Goal: Task Accomplishment & Management: Complete application form

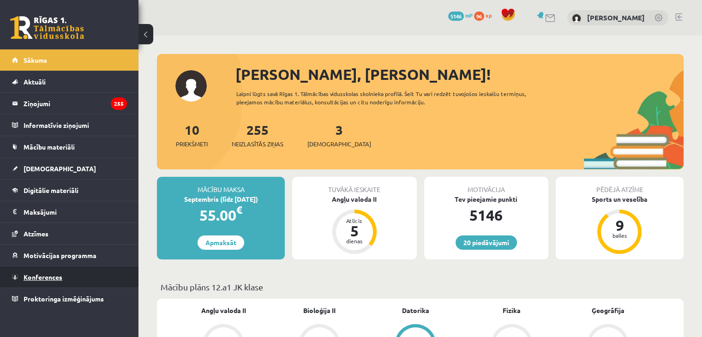
click at [28, 278] on span "Konferences" at bounding box center [43, 277] width 39 height 8
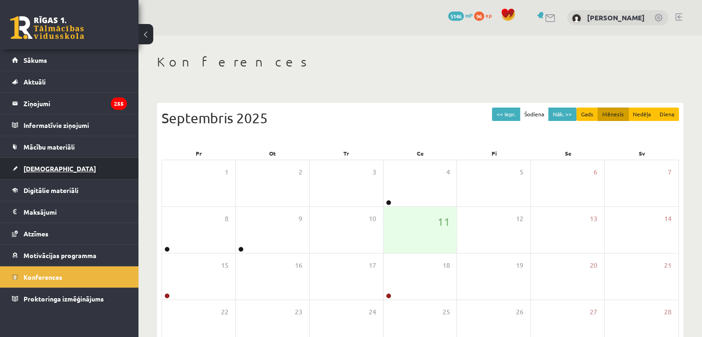
click at [42, 173] on link "[DEMOGRAPHIC_DATA]" at bounding box center [69, 168] width 115 height 21
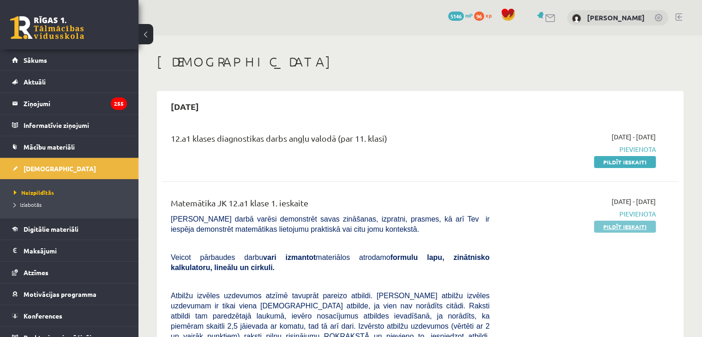
click at [607, 227] on link "Pildīt ieskaiti" at bounding box center [625, 227] width 62 height 12
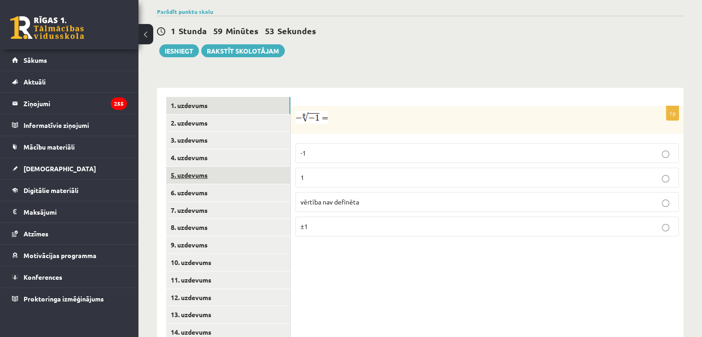
scroll to position [352, 0]
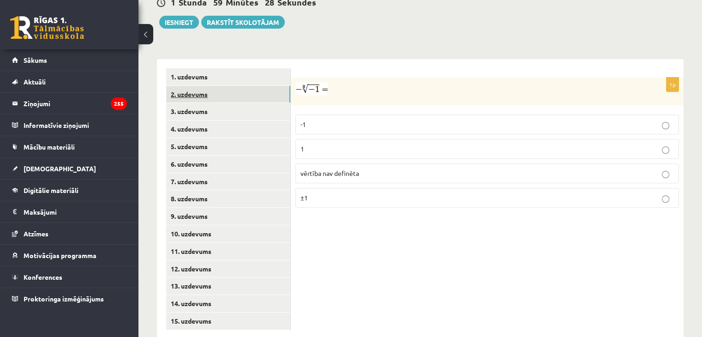
click at [201, 86] on link "2. uzdevums" at bounding box center [228, 94] width 124 height 17
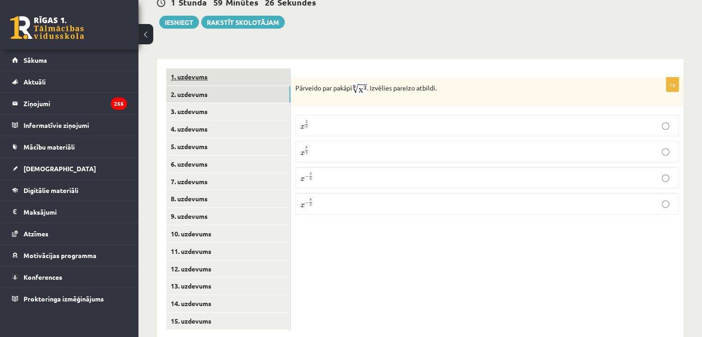
click at [204, 68] on link "1. uzdevums" at bounding box center [228, 76] width 124 height 17
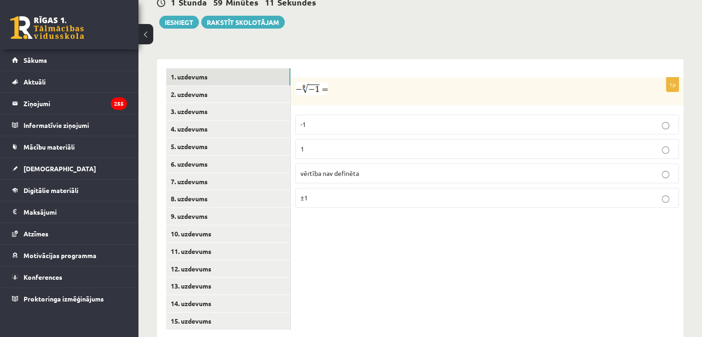
click at [319, 82] on img at bounding box center [311, 88] width 33 height 13
click at [364, 168] on p "vērtība nav definēta" at bounding box center [486, 173] width 373 height 10
click at [194, 86] on link "2. uzdevums" at bounding box center [228, 94] width 124 height 17
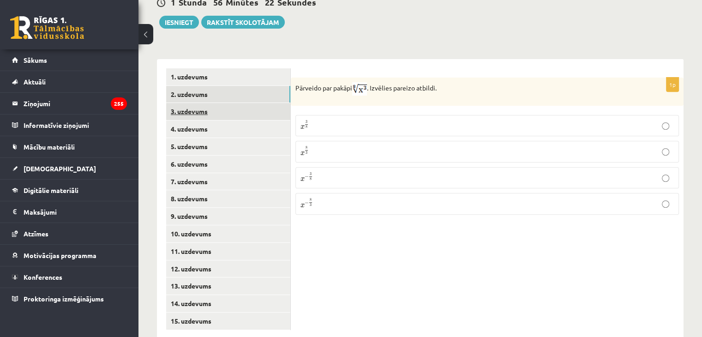
click at [258, 103] on link "3. uzdevums" at bounding box center [228, 111] width 124 height 17
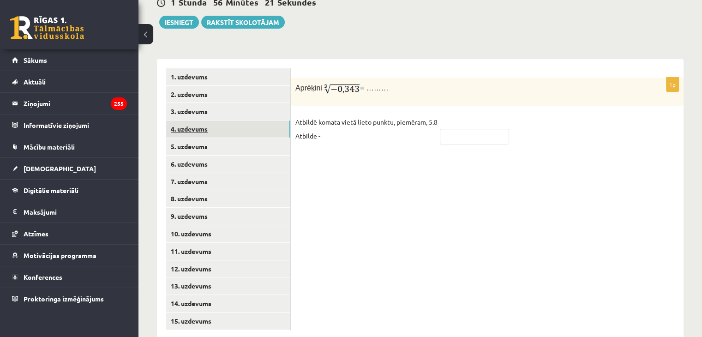
click at [258, 120] on link "4. uzdevums" at bounding box center [228, 128] width 124 height 17
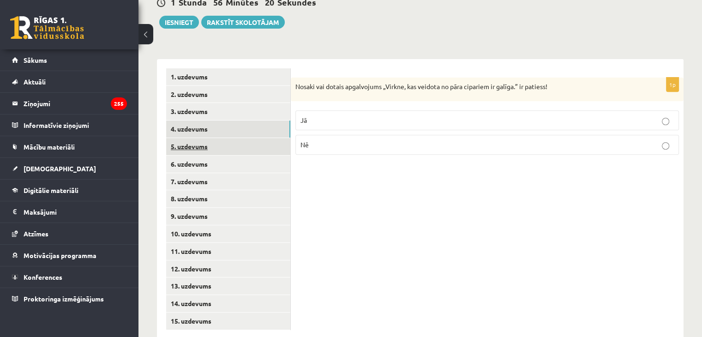
click at [255, 138] on link "5. uzdevums" at bounding box center [228, 146] width 124 height 17
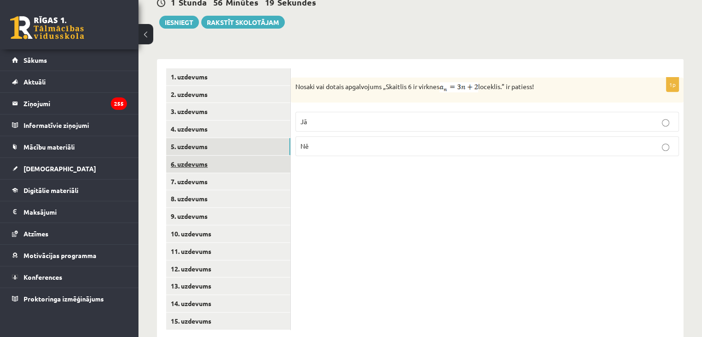
click at [256, 155] on link "6. uzdevums" at bounding box center [228, 163] width 124 height 17
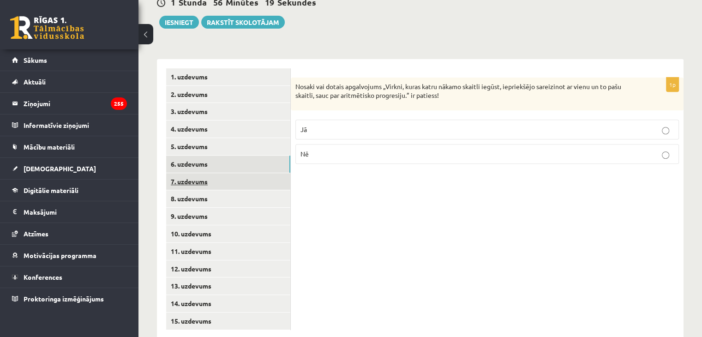
click at [251, 173] on link "7. uzdevums" at bounding box center [228, 181] width 124 height 17
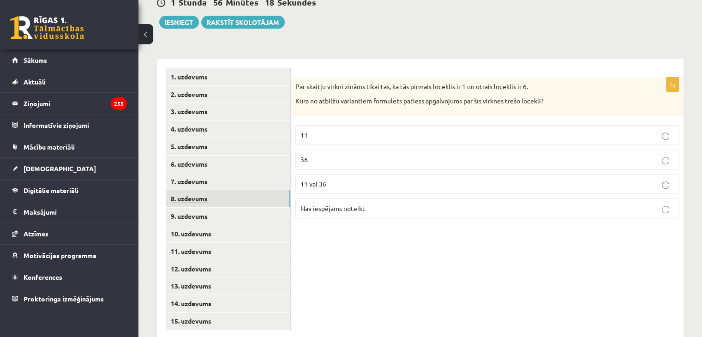
click at [245, 190] on link "8. uzdevums" at bounding box center [228, 198] width 124 height 17
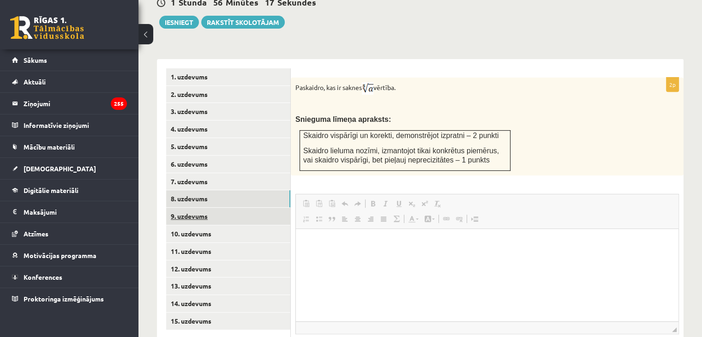
scroll to position [0, 0]
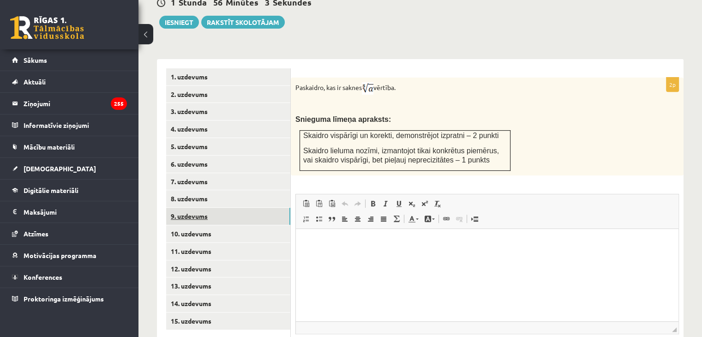
click at [222, 208] on link "9. uzdevums" at bounding box center [228, 216] width 124 height 17
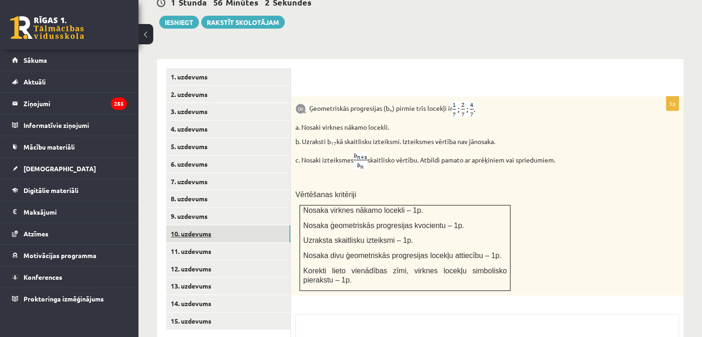
click at [223, 225] on link "10. uzdevums" at bounding box center [228, 233] width 124 height 17
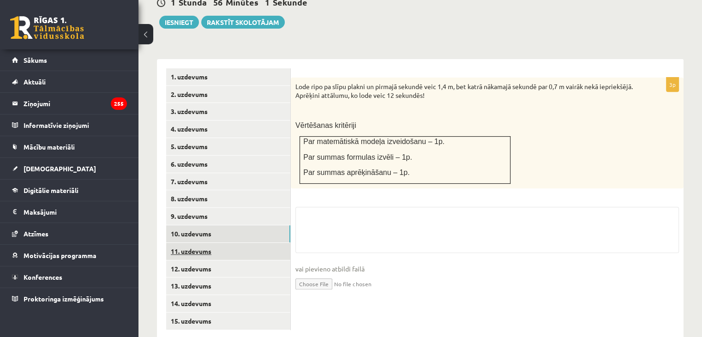
click at [222, 243] on link "11. uzdevums" at bounding box center [228, 251] width 124 height 17
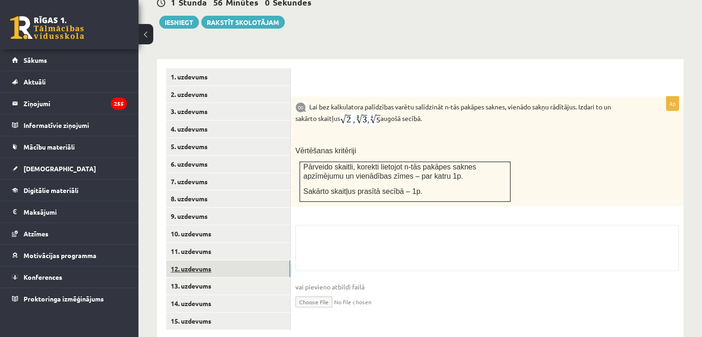
click at [220, 260] on link "12. uzdevums" at bounding box center [228, 268] width 124 height 17
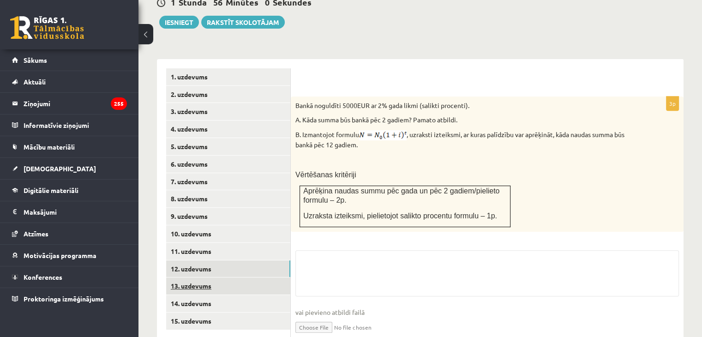
click at [217, 277] on link "13. uzdevums" at bounding box center [228, 285] width 124 height 17
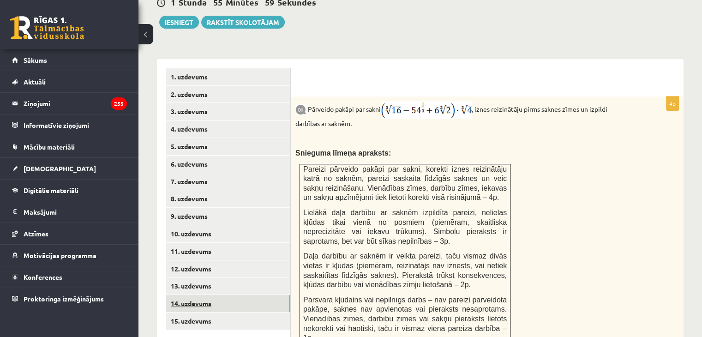
click at [217, 295] on link "14. uzdevums" at bounding box center [228, 303] width 124 height 17
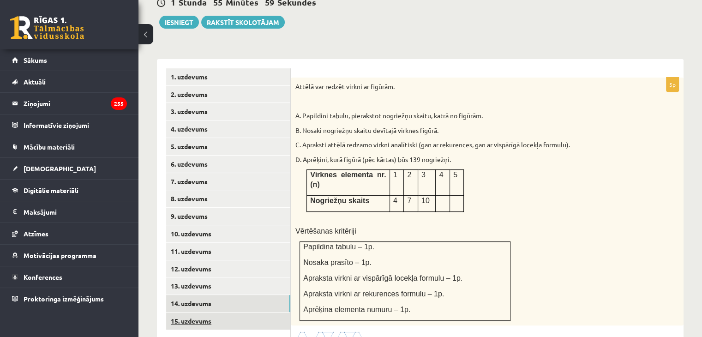
click at [215, 312] on link "15. uzdevums" at bounding box center [228, 320] width 124 height 17
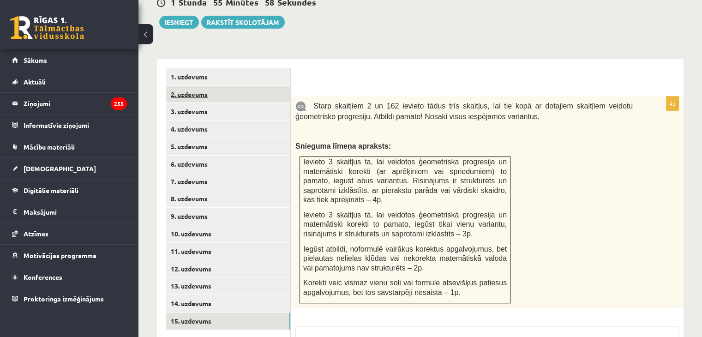
click at [229, 86] on link "2. uzdevums" at bounding box center [228, 94] width 124 height 17
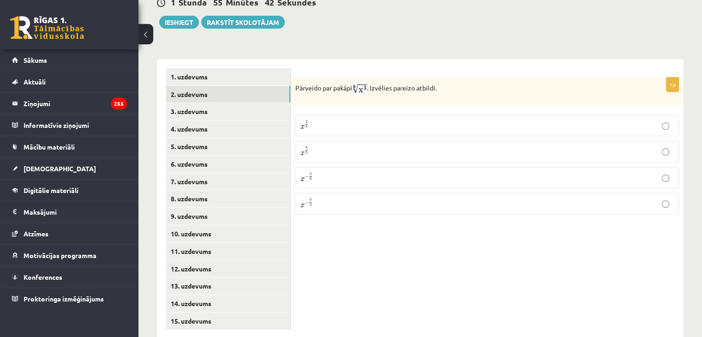
click at [321, 120] on p "x 3 8 x 3 8" at bounding box center [486, 125] width 373 height 11
click at [243, 103] on link "3. uzdevums" at bounding box center [228, 111] width 124 height 17
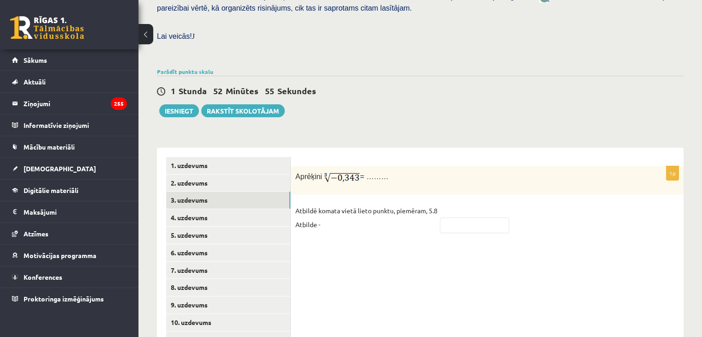
scroll to position [259, 0]
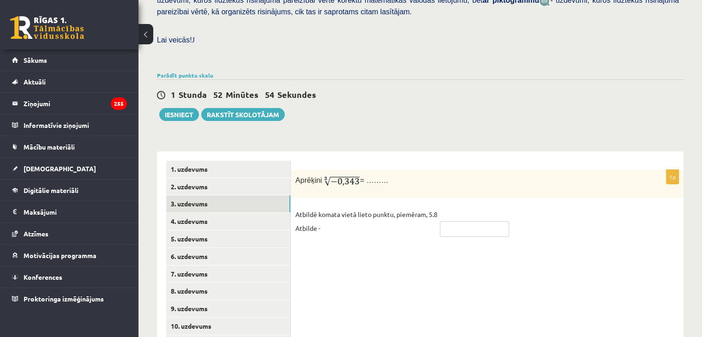
click at [485, 221] on input "text" at bounding box center [474, 229] width 69 height 16
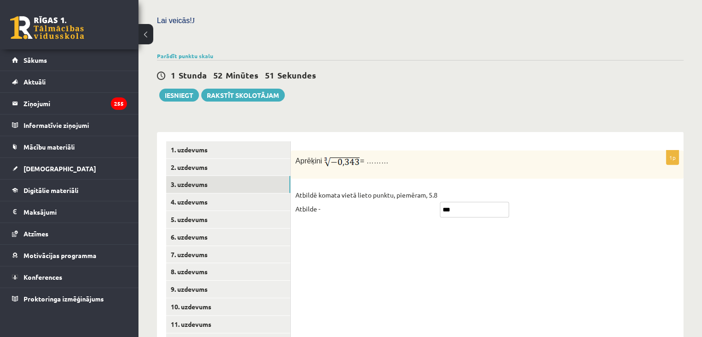
scroll to position [305, 0]
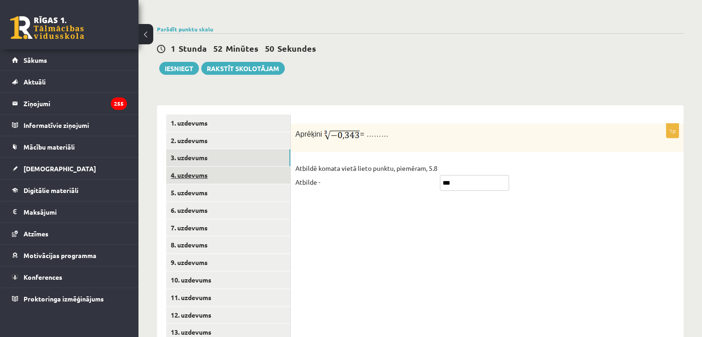
type input "***"
click at [238, 167] on link "4. uzdevums" at bounding box center [228, 175] width 124 height 17
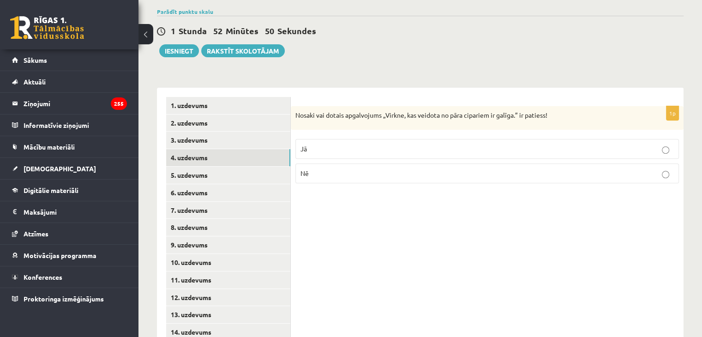
scroll to position [352, 0]
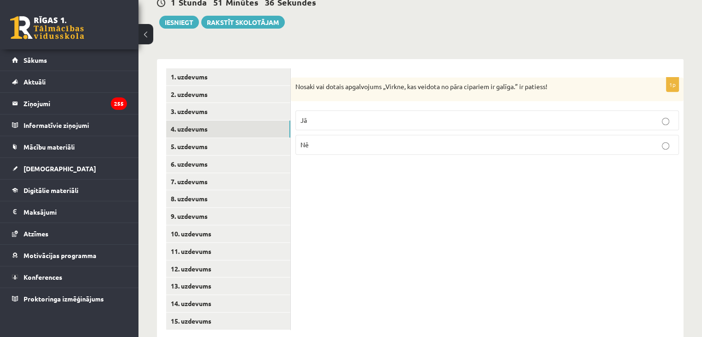
click at [369, 135] on label "Nē" at bounding box center [486, 145] width 383 height 20
click at [192, 138] on link "5. uzdevums" at bounding box center [228, 146] width 124 height 17
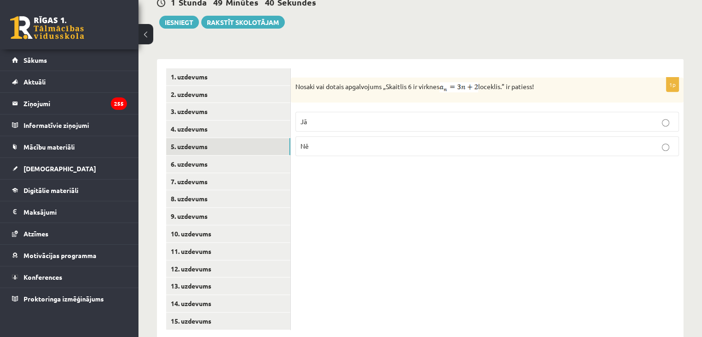
click at [493, 136] on label "Nē" at bounding box center [486, 146] width 383 height 20
click at [274, 155] on link "6. uzdevums" at bounding box center [228, 163] width 124 height 17
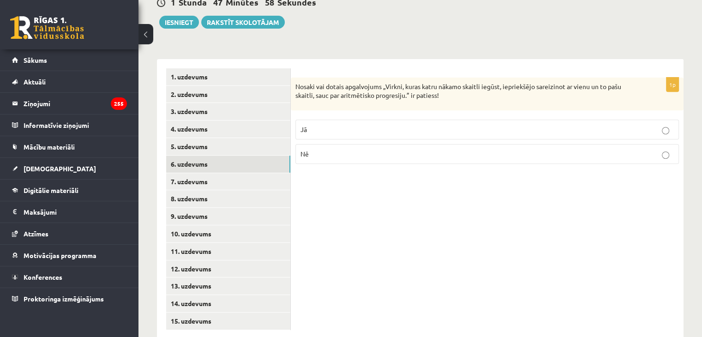
click at [328, 149] on p "Nē" at bounding box center [486, 154] width 373 height 10
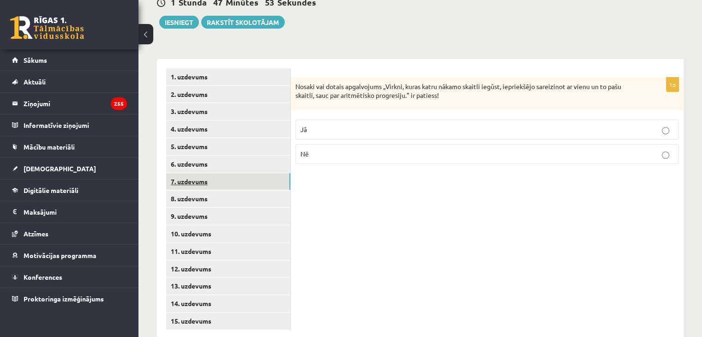
click at [188, 173] on link "7. uzdevums" at bounding box center [228, 181] width 124 height 17
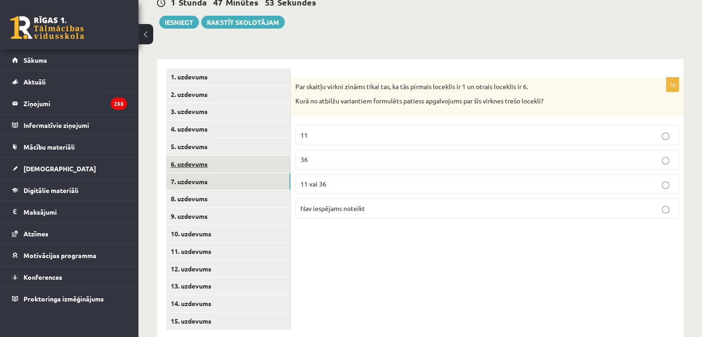
click at [190, 155] on link "6. uzdevums" at bounding box center [228, 163] width 124 height 17
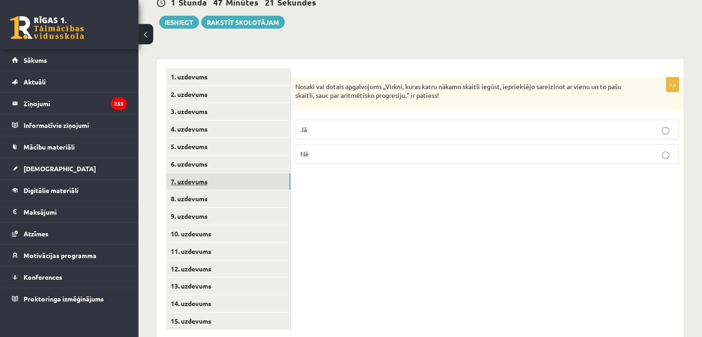
click at [268, 173] on link "7. uzdevums" at bounding box center [228, 181] width 124 height 17
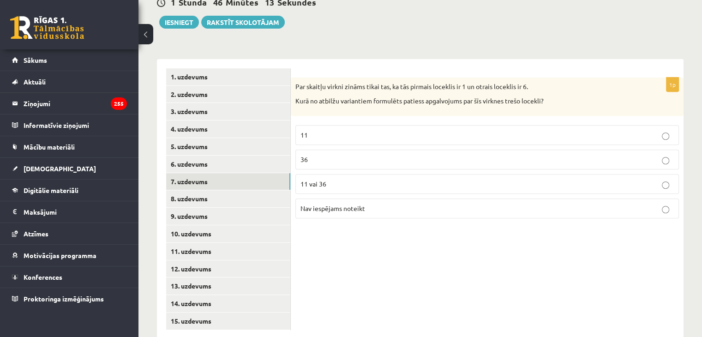
click at [461, 155] on p "36" at bounding box center [486, 160] width 373 height 10
click at [276, 190] on link "8. uzdevums" at bounding box center [228, 198] width 124 height 17
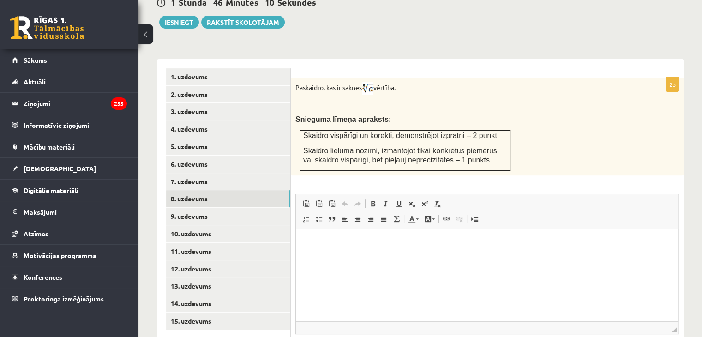
scroll to position [0, 0]
drag, startPoint x: 672, startPoint y: 68, endPoint x: 633, endPoint y: 29, distance: 54.8
click at [657, 59] on div "2p Paskaidro, kas ir saknes vērtība. Snieguma līmeņa apraksts: Skaidro vispārīg…" at bounding box center [487, 227] width 393 height 336
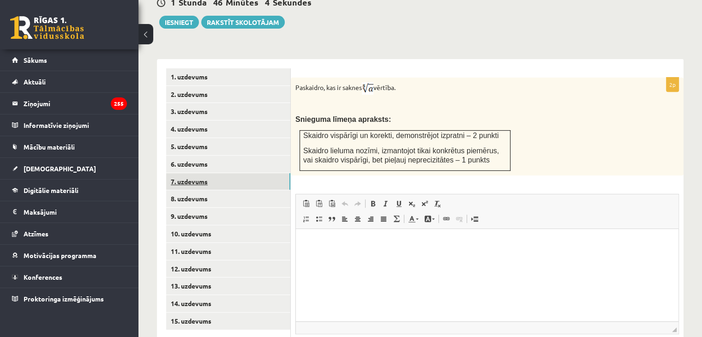
click at [251, 173] on link "7. uzdevums" at bounding box center [228, 181] width 124 height 17
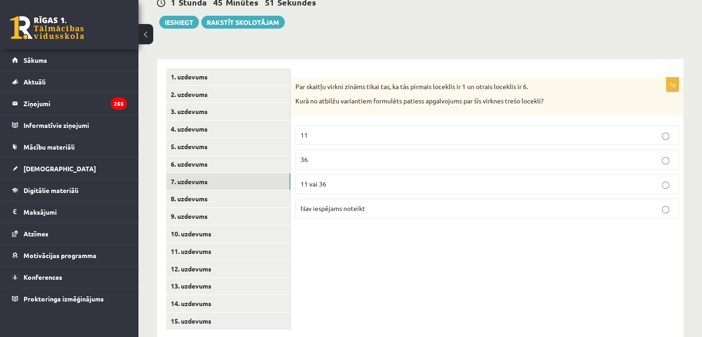
click at [516, 203] on p "Nav iespējams noteikt" at bounding box center [486, 208] width 373 height 10
click at [221, 190] on link "8. uzdevums" at bounding box center [228, 198] width 124 height 17
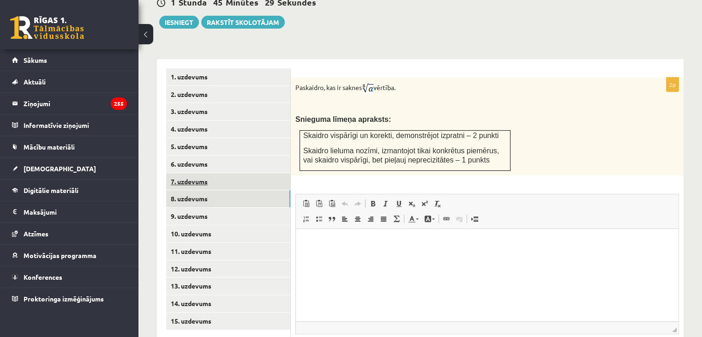
click at [279, 173] on link "7. uzdevums" at bounding box center [228, 181] width 124 height 17
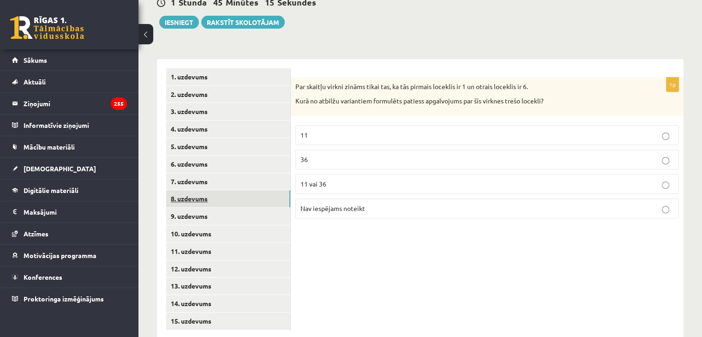
click at [243, 190] on link "8. uzdevums" at bounding box center [228, 198] width 124 height 17
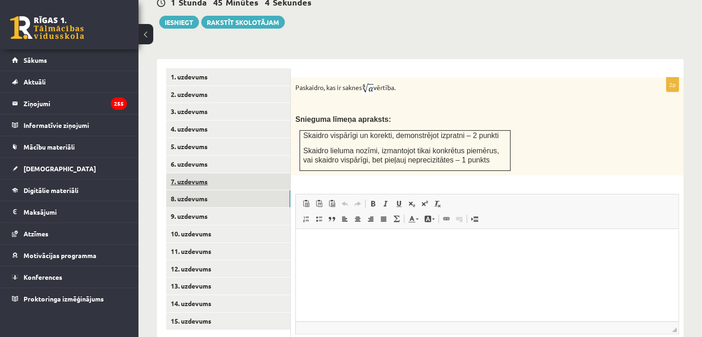
click at [175, 173] on link "7. uzdevums" at bounding box center [228, 181] width 124 height 17
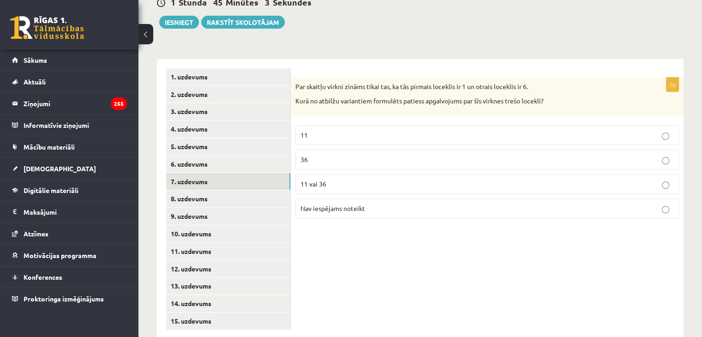
click at [524, 155] on p "36" at bounding box center [486, 160] width 373 height 10
click at [244, 190] on link "8. uzdevums" at bounding box center [228, 198] width 124 height 17
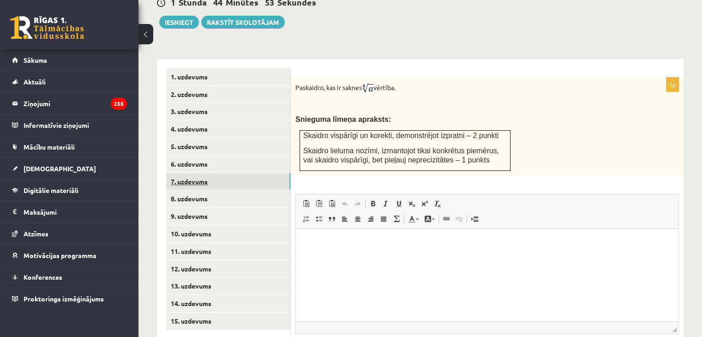
click at [231, 173] on link "7. uzdevums" at bounding box center [228, 181] width 124 height 17
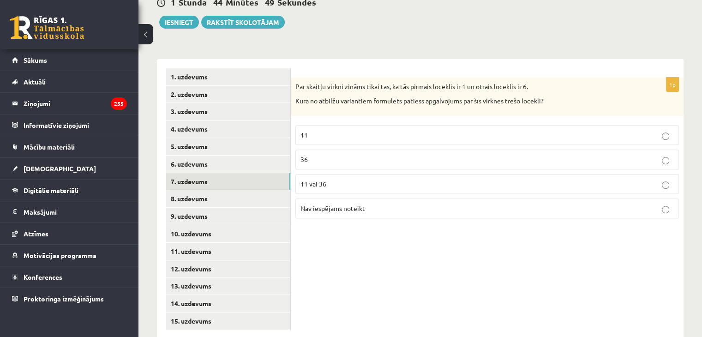
click at [363, 174] on label "11 vai 36" at bounding box center [486, 184] width 383 height 20
click at [247, 190] on link "8. uzdevums" at bounding box center [228, 198] width 124 height 17
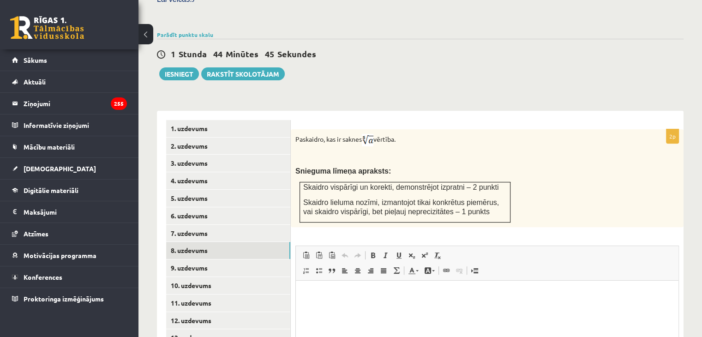
scroll to position [305, 0]
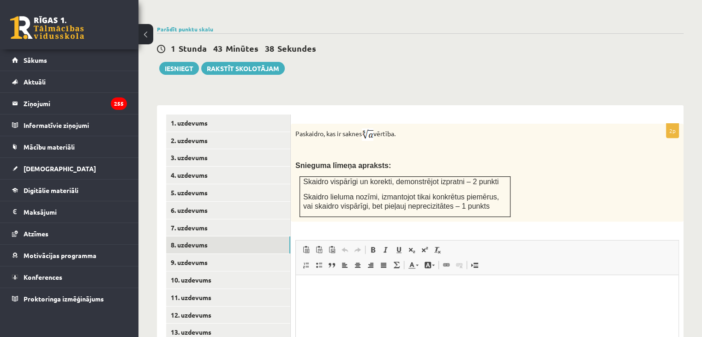
click at [361, 295] on html at bounding box center [487, 288] width 382 height 28
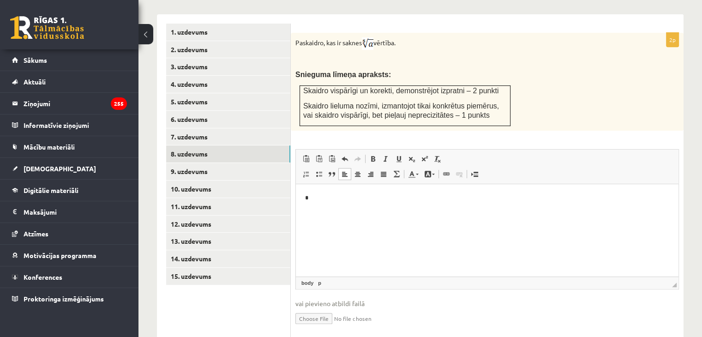
scroll to position [398, 0]
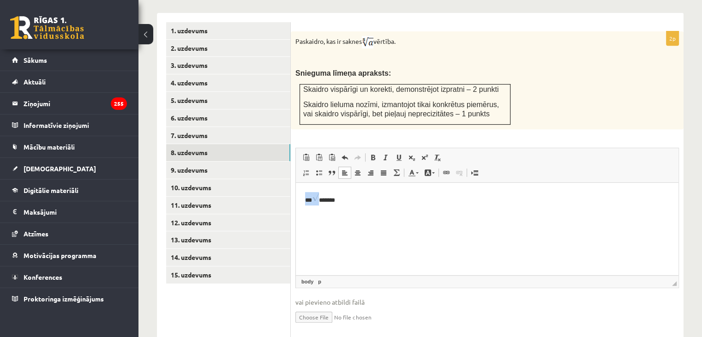
click at [314, 198] on img "Editor, wiswyg-editor-user-answer-47024975053160" at bounding box center [315, 196] width 7 height 10
click at [310, 200] on p "*** *******" at bounding box center [487, 197] width 364 height 12
click at [313, 201] on p "***" at bounding box center [487, 197] width 364 height 12
click at [317, 197] on p "*" at bounding box center [487, 197] width 364 height 12
click at [313, 197] on img "Editor, wiswyg-editor-user-answer-47024975053160" at bounding box center [315, 196] width 7 height 10
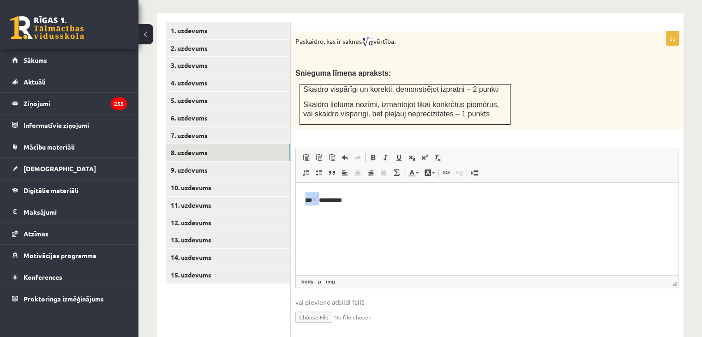
click at [312, 197] on p "**********" at bounding box center [487, 197] width 364 height 12
click at [312, 203] on p "**********" at bounding box center [487, 197] width 364 height 12
click at [304, 205] on html "* ***" at bounding box center [487, 197] width 382 height 30
click at [316, 201] on p "**** ***" at bounding box center [487, 197] width 364 height 12
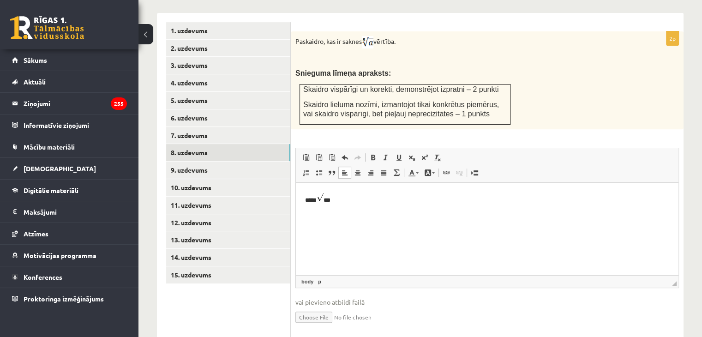
click at [341, 199] on p "**** ***" at bounding box center [487, 197] width 364 height 12
drag, startPoint x: 346, startPoint y: 203, endPoint x: 590, endPoint y: 361, distance: 290.1
click at [296, 203] on html "**** ***" at bounding box center [487, 197] width 382 height 30
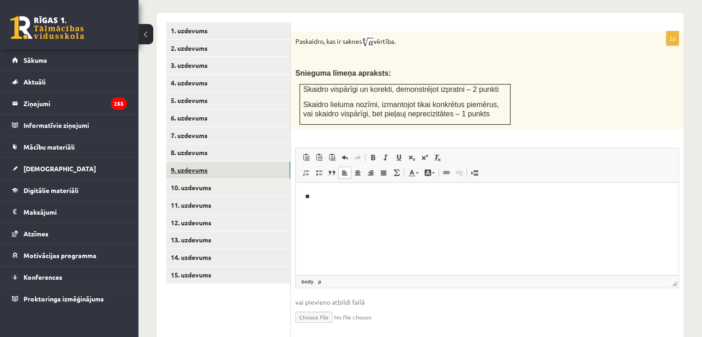
click at [233, 161] on link "9. uzdevums" at bounding box center [228, 169] width 124 height 17
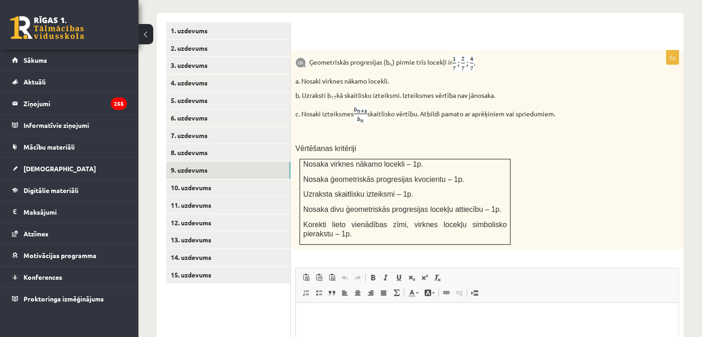
scroll to position [0, 0]
click at [181, 144] on link "8. uzdevums" at bounding box center [228, 152] width 124 height 17
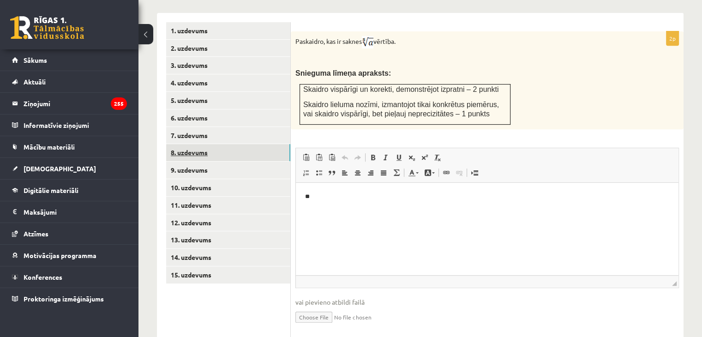
click at [181, 144] on link "8. uzdevums" at bounding box center [228, 152] width 124 height 17
click at [318, 307] on input "file" at bounding box center [486, 316] width 383 height 19
type input "**********"
drag, startPoint x: 331, startPoint y: 190, endPoint x: 308, endPoint y: 191, distance: 23.1
click at [296, 198] on html "**" at bounding box center [487, 196] width 382 height 28
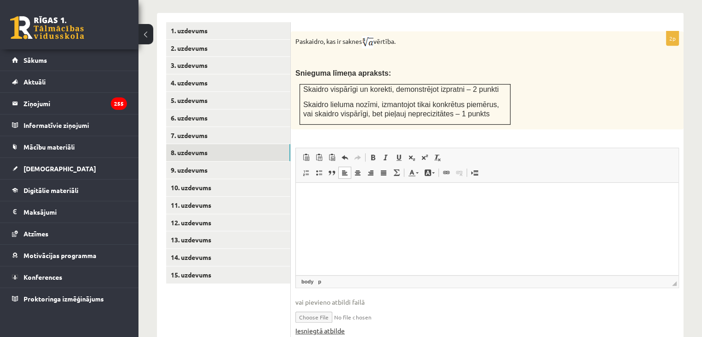
click at [305, 326] on link "Iesniegtā atbilde" at bounding box center [319, 331] width 49 height 10
click at [211, 161] on link "9. uzdevums" at bounding box center [228, 169] width 124 height 17
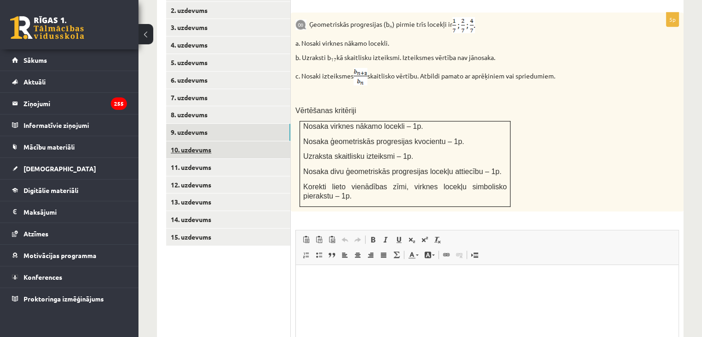
click at [239, 141] on link "10. uzdevums" at bounding box center [228, 149] width 124 height 17
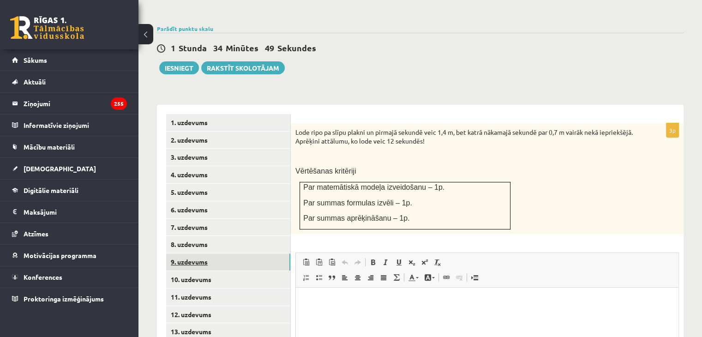
click at [180, 253] on link "9. uzdevums" at bounding box center [228, 261] width 124 height 17
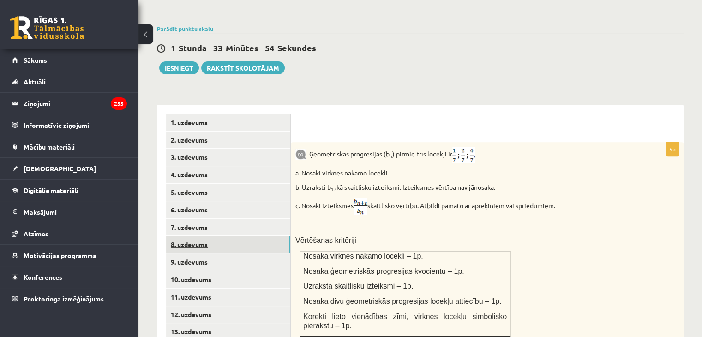
click at [201, 236] on link "8. uzdevums" at bounding box center [228, 244] width 124 height 17
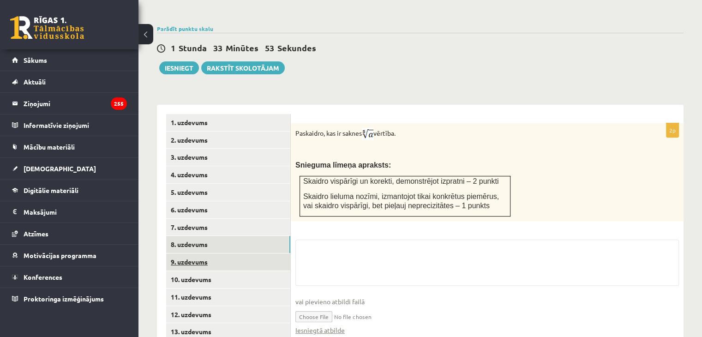
click at [179, 253] on link "9. uzdevums" at bounding box center [228, 261] width 124 height 17
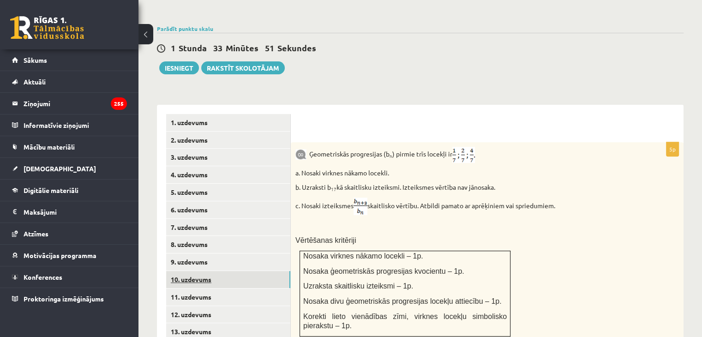
click at [233, 271] on link "10. uzdevums" at bounding box center [228, 279] width 124 height 17
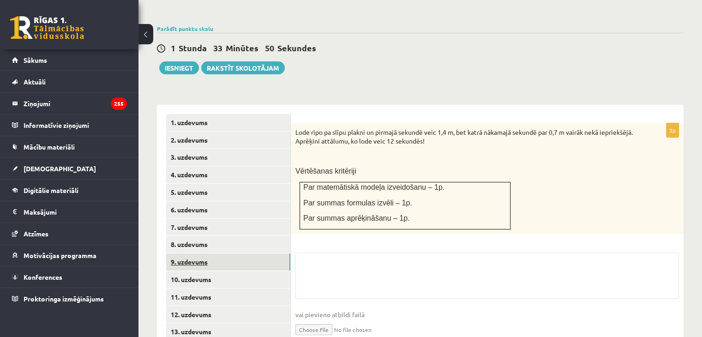
click at [234, 253] on link "9. uzdevums" at bounding box center [228, 261] width 124 height 17
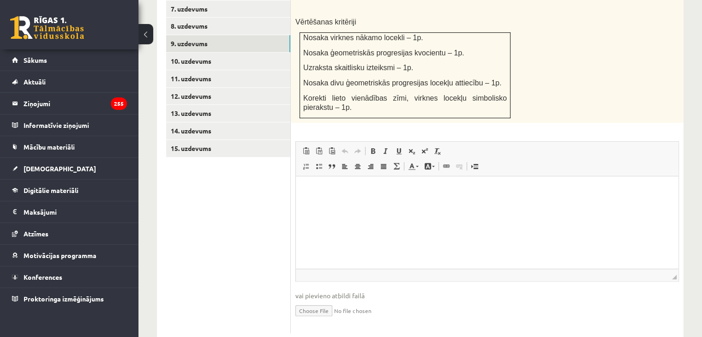
scroll to position [526, 0]
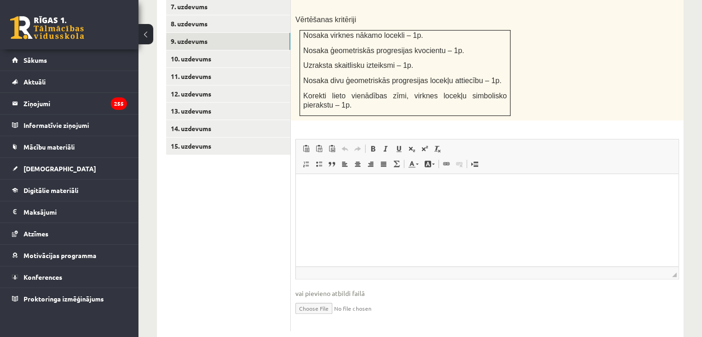
click at [317, 298] on input "file" at bounding box center [486, 307] width 383 height 19
type input "**********"
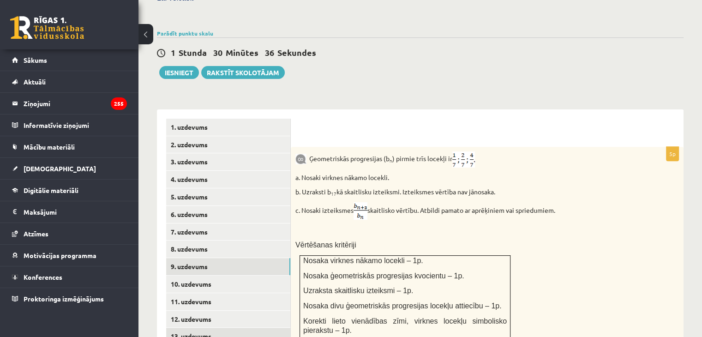
scroll to position [296, 0]
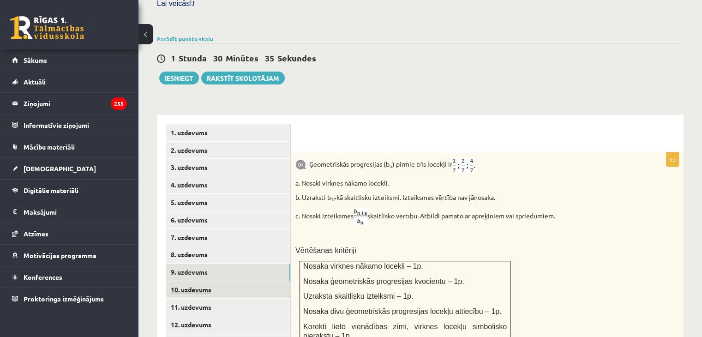
click at [213, 281] on link "10. uzdevums" at bounding box center [228, 289] width 124 height 17
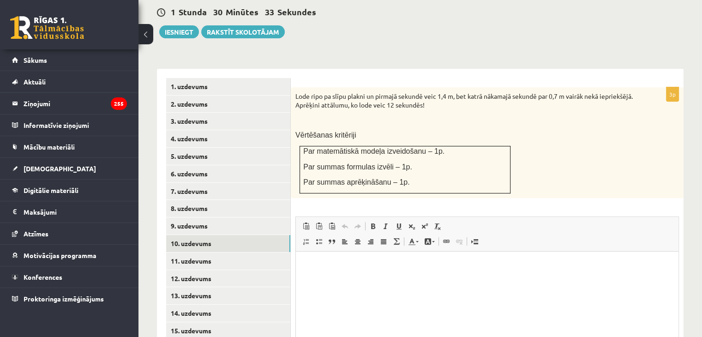
scroll to position [0, 0]
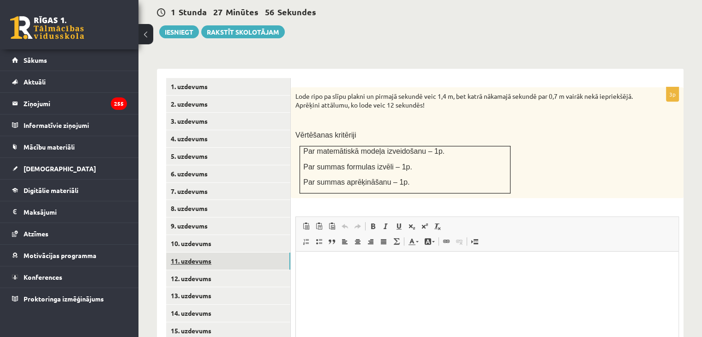
click at [229, 252] on link "11. uzdevums" at bounding box center [228, 260] width 124 height 17
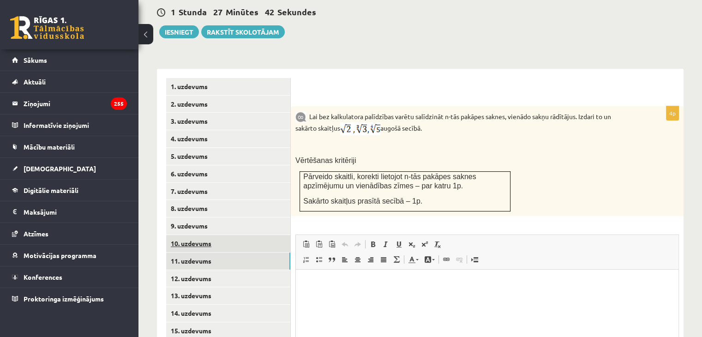
click at [205, 235] on link "10. uzdevums" at bounding box center [228, 243] width 124 height 17
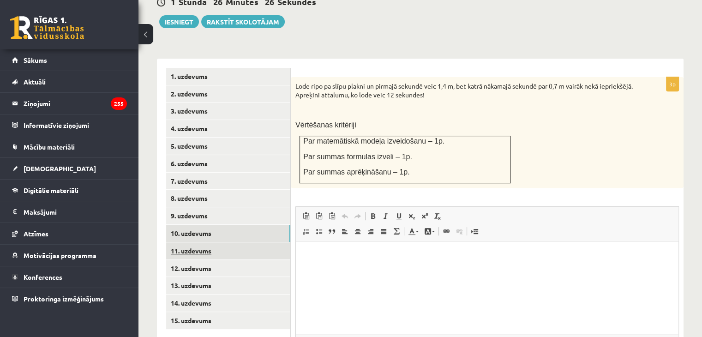
click at [172, 242] on link "11. uzdevums" at bounding box center [228, 250] width 124 height 17
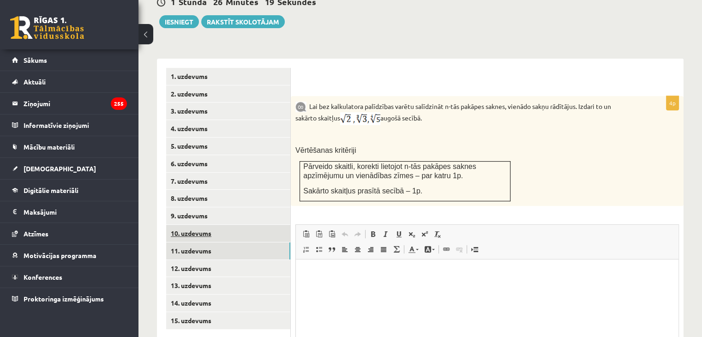
click at [197, 225] on link "10. uzdevums" at bounding box center [228, 233] width 124 height 17
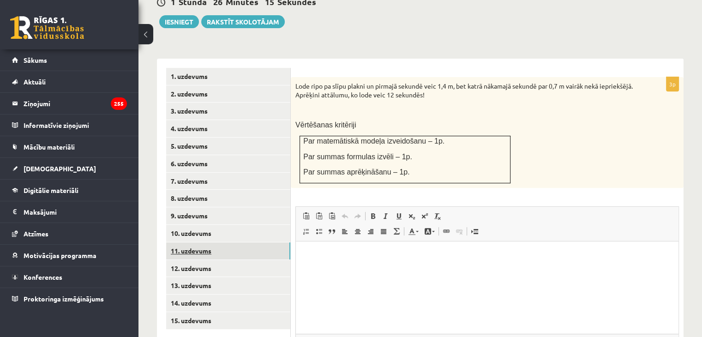
click at [235, 242] on link "11. uzdevums" at bounding box center [228, 250] width 124 height 17
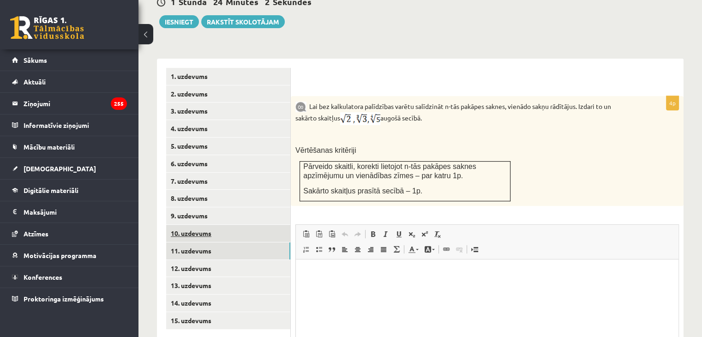
click at [183, 225] on link "10. uzdevums" at bounding box center [228, 233] width 124 height 17
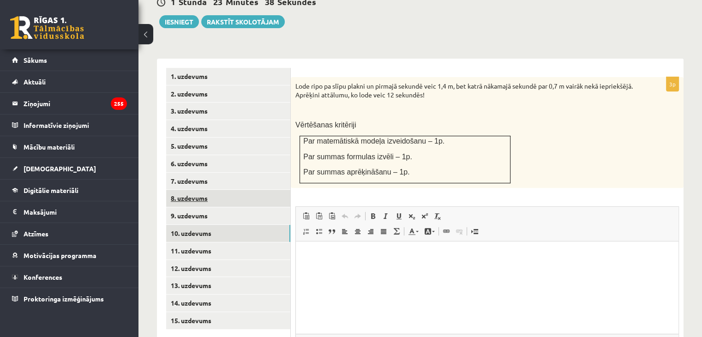
click at [260, 190] on link "8. uzdevums" at bounding box center [228, 198] width 124 height 17
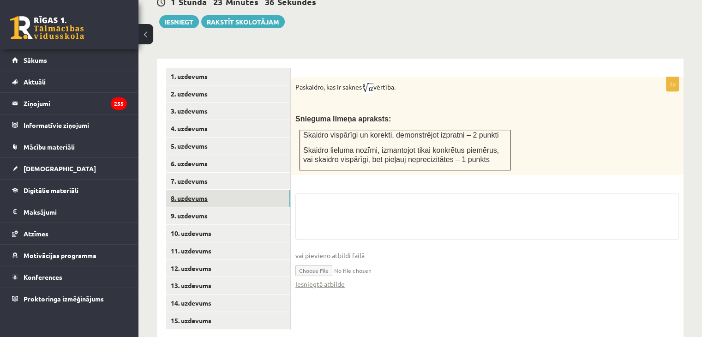
click at [249, 190] on link "8. uzdevums" at bounding box center [228, 198] width 124 height 17
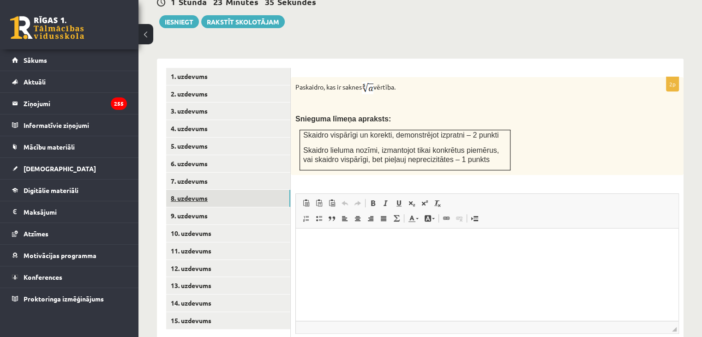
click at [250, 190] on link "8. uzdevums" at bounding box center [228, 198] width 124 height 17
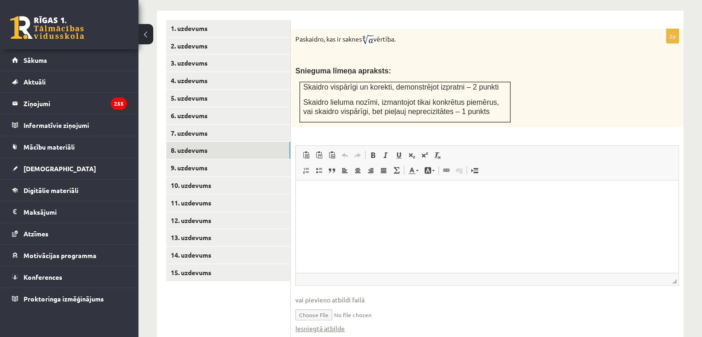
scroll to position [417, 0]
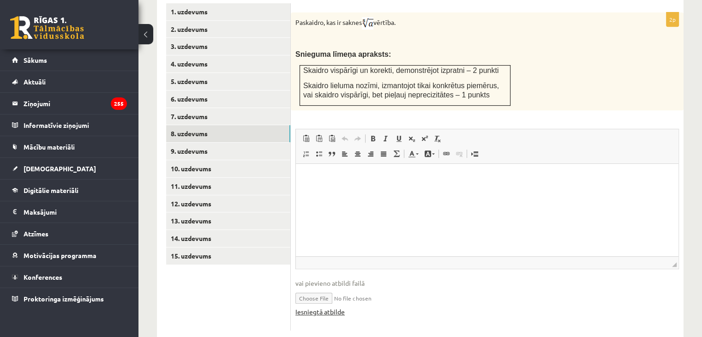
click at [319, 307] on link "Iesniegtā atbilde" at bounding box center [319, 312] width 49 height 10
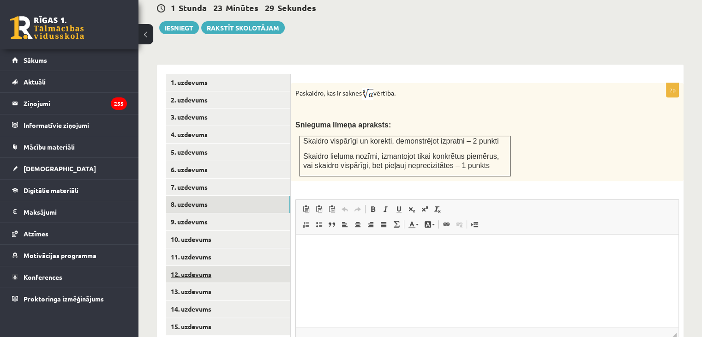
scroll to position [370, 0]
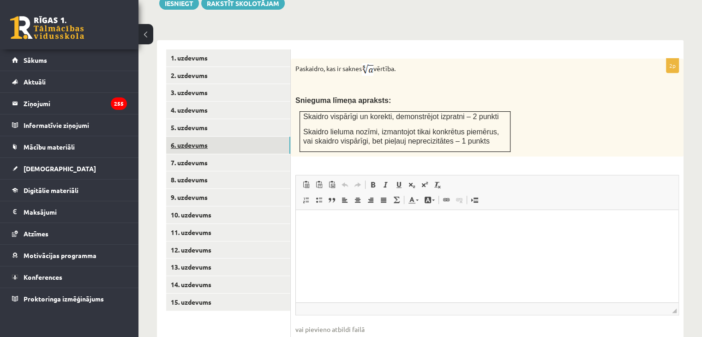
click at [218, 137] on link "6. uzdevums" at bounding box center [228, 145] width 124 height 17
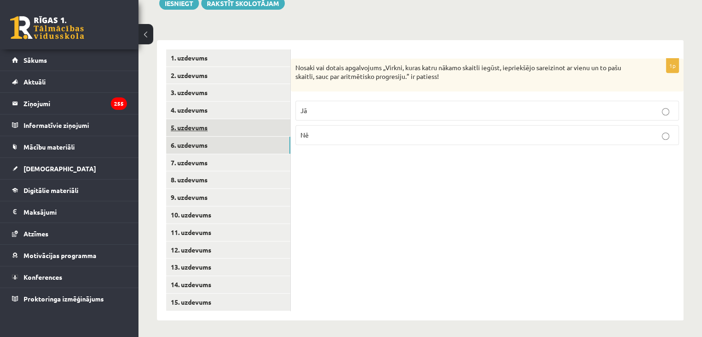
scroll to position [352, 0]
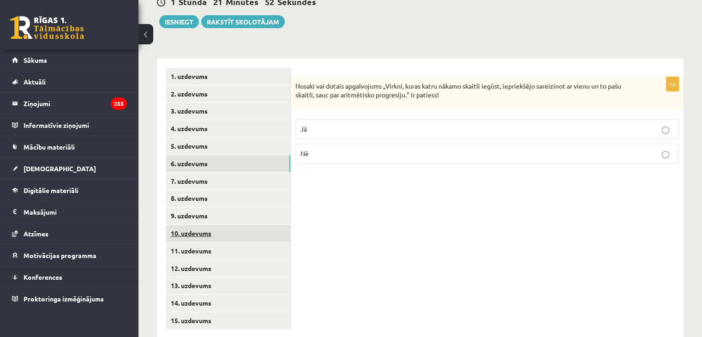
click at [225, 225] on link "10. uzdevums" at bounding box center [228, 233] width 124 height 17
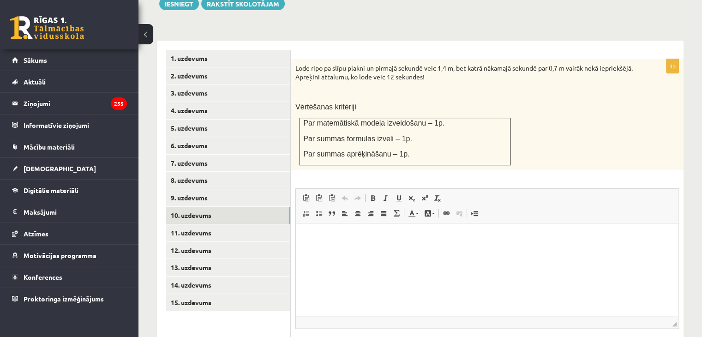
scroll to position [420, 0]
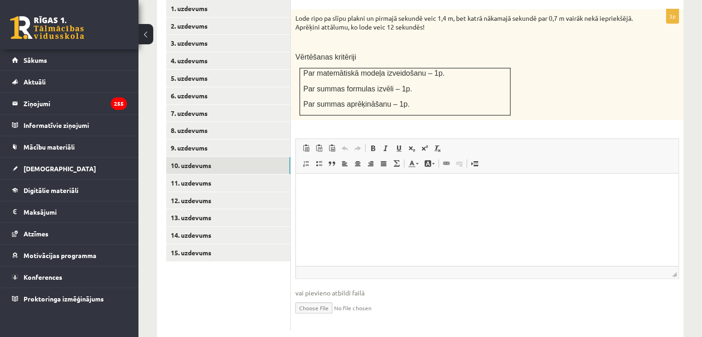
click at [320, 298] on input "file" at bounding box center [486, 307] width 383 height 19
type input "**********"
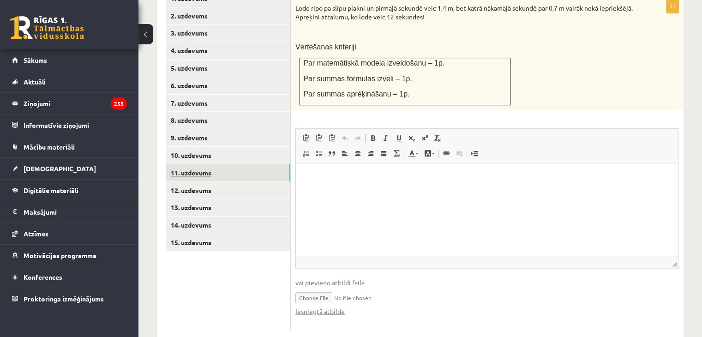
click at [259, 164] on link "11. uzdevums" at bounding box center [228, 172] width 124 height 17
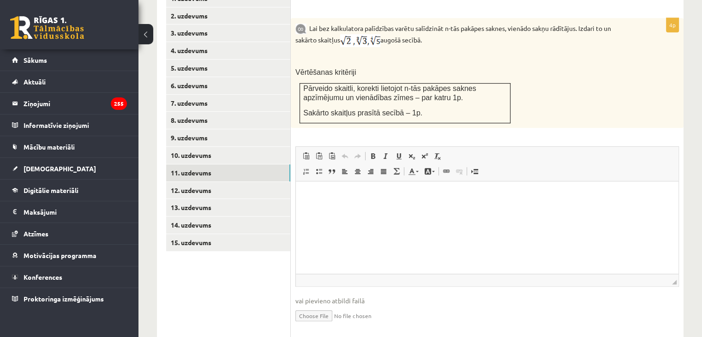
scroll to position [0, 0]
click at [223, 182] on link "12. uzdevums" at bounding box center [228, 190] width 124 height 17
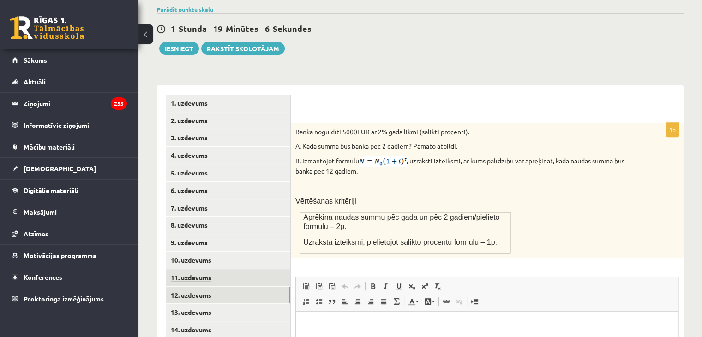
click at [260, 269] on link "11. uzdevums" at bounding box center [228, 277] width 124 height 17
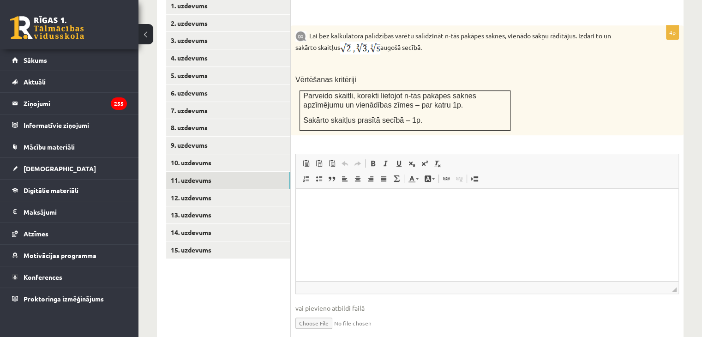
scroll to position [437, 0]
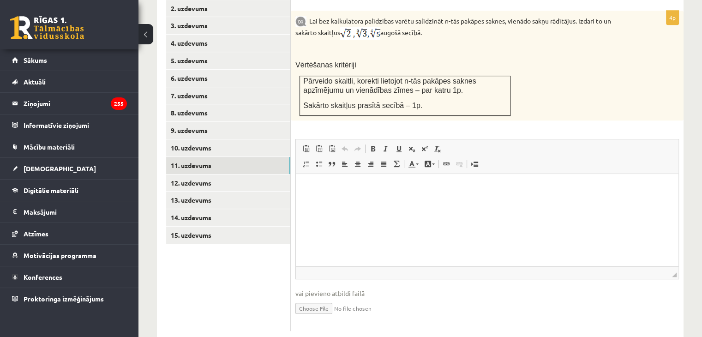
click at [308, 298] on input "file" at bounding box center [486, 307] width 383 height 19
type input "**********"
click at [190, 174] on link "12. uzdevums" at bounding box center [228, 182] width 124 height 17
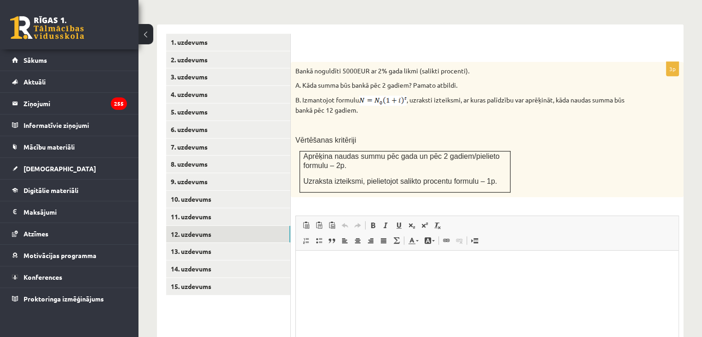
scroll to position [418, 0]
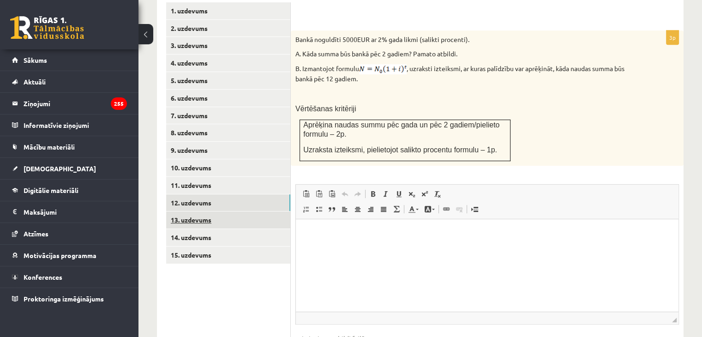
click at [253, 211] on link "13. uzdevums" at bounding box center [228, 219] width 124 height 17
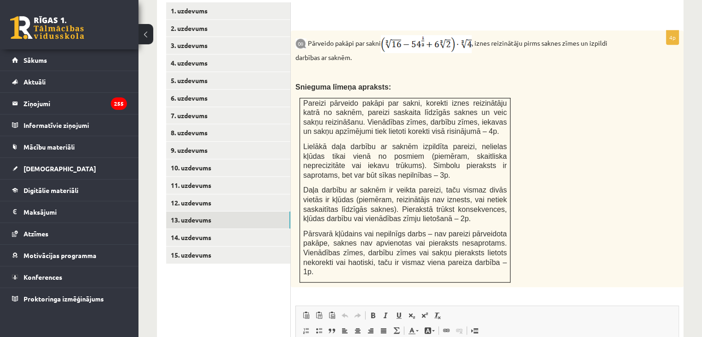
scroll to position [0, 0]
click at [184, 194] on link "12. uzdevums" at bounding box center [228, 202] width 124 height 17
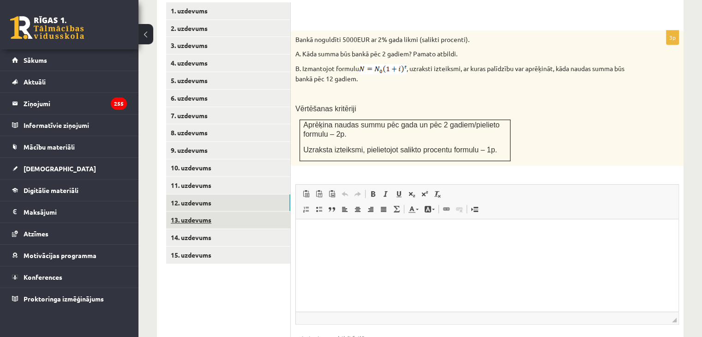
click at [216, 211] on link "13. uzdevums" at bounding box center [228, 219] width 124 height 17
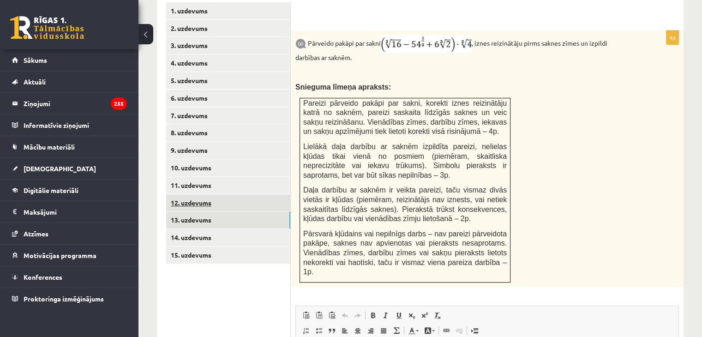
click at [200, 194] on link "12. uzdevums" at bounding box center [228, 202] width 124 height 17
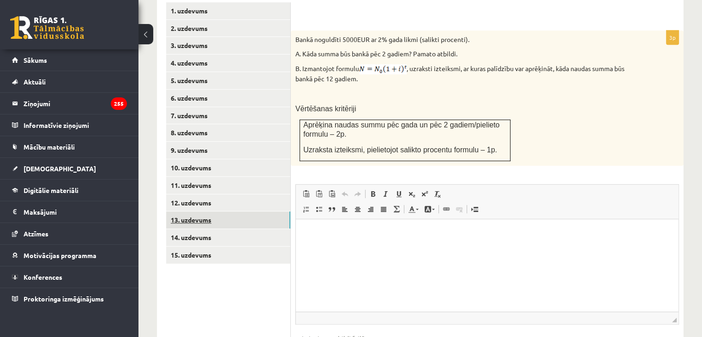
click at [233, 211] on link "13. uzdevums" at bounding box center [228, 219] width 124 height 17
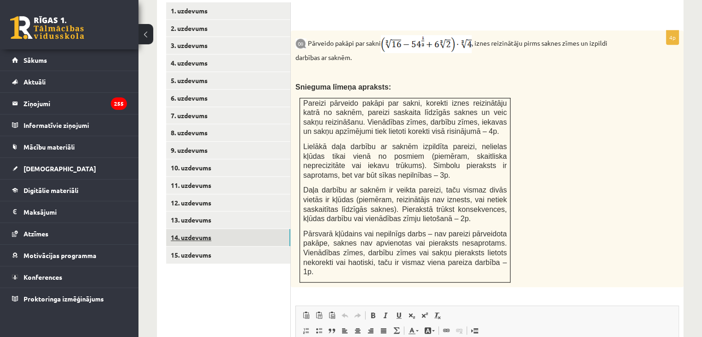
click at [209, 229] on link "14. uzdevums" at bounding box center [228, 237] width 124 height 17
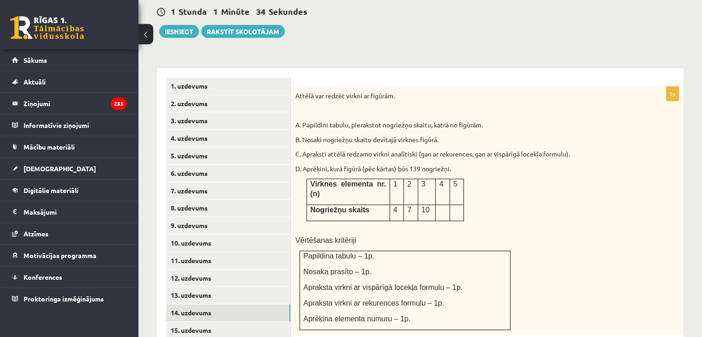
scroll to position [371, 0]
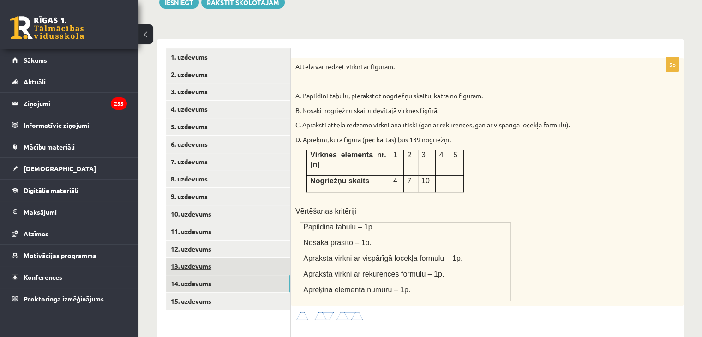
click at [220, 257] on link "13. uzdevums" at bounding box center [228, 265] width 124 height 17
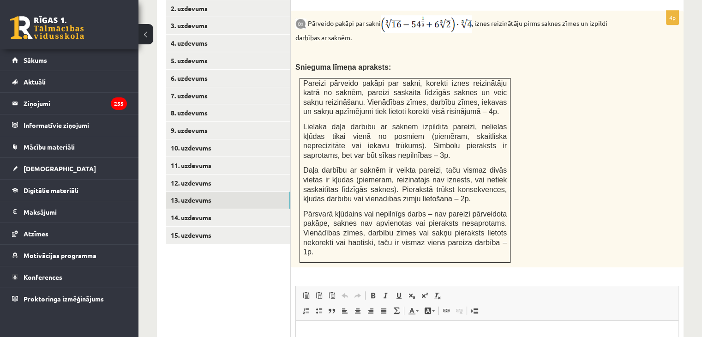
scroll to position [464, 0]
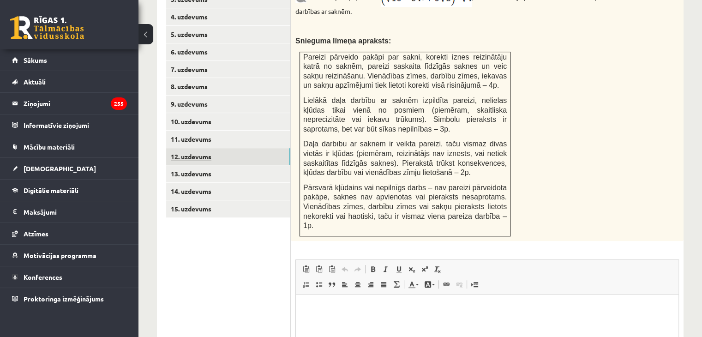
click at [204, 148] on link "12. uzdevums" at bounding box center [228, 156] width 124 height 17
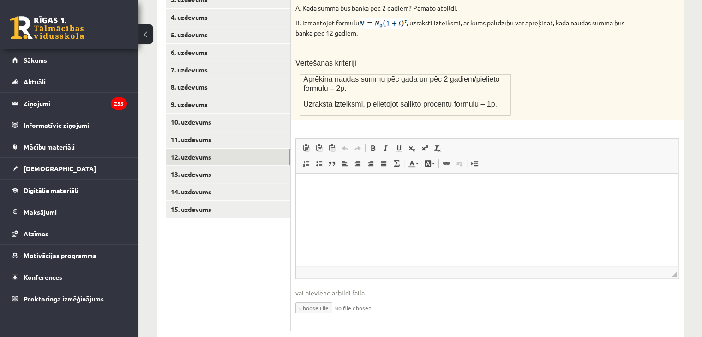
scroll to position [0, 0]
click at [326, 298] on input "file" at bounding box center [486, 307] width 383 height 19
type input "**********"
click at [200, 201] on link "15. uzdevums" at bounding box center [228, 209] width 124 height 17
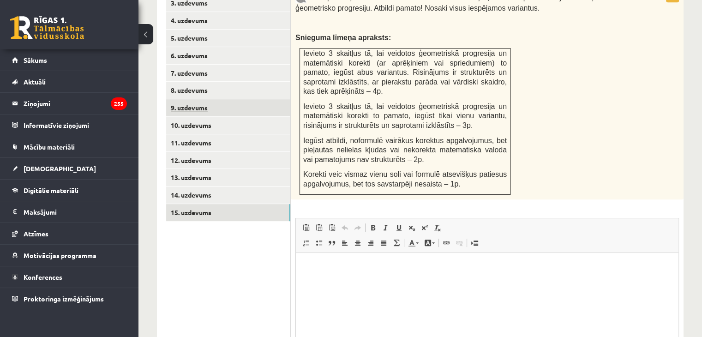
scroll to position [447, 0]
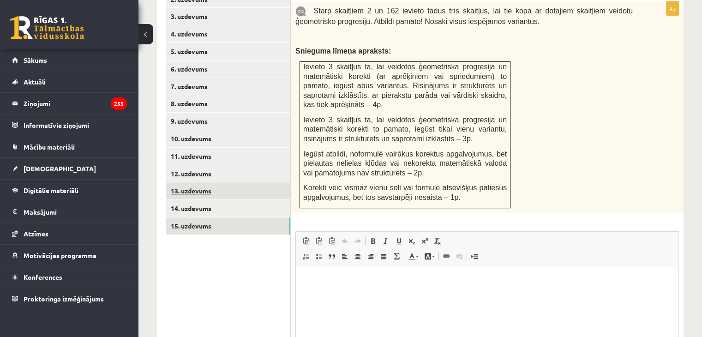
click at [204, 182] on link "13. uzdevums" at bounding box center [228, 190] width 124 height 17
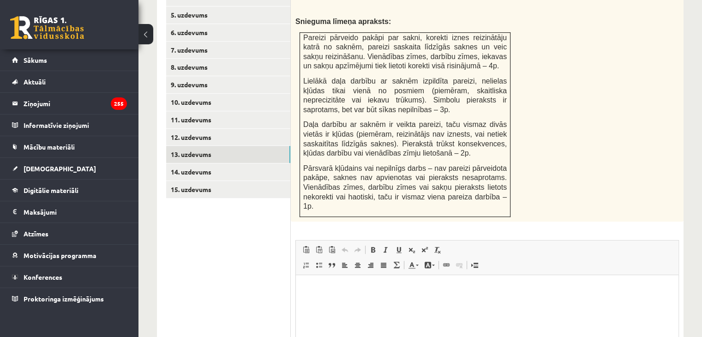
scroll to position [0, 0]
click at [313, 303] on html at bounding box center [487, 288] width 382 height 28
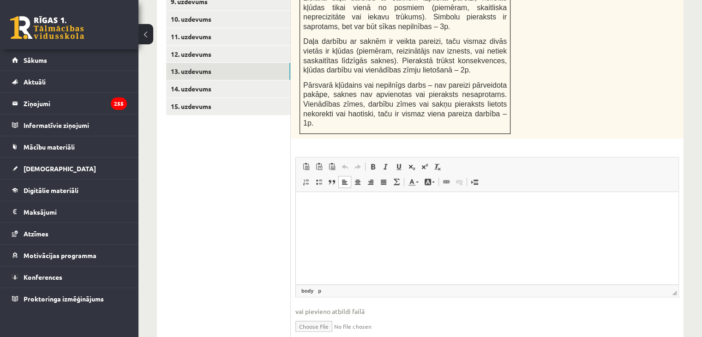
scroll to position [574, 0]
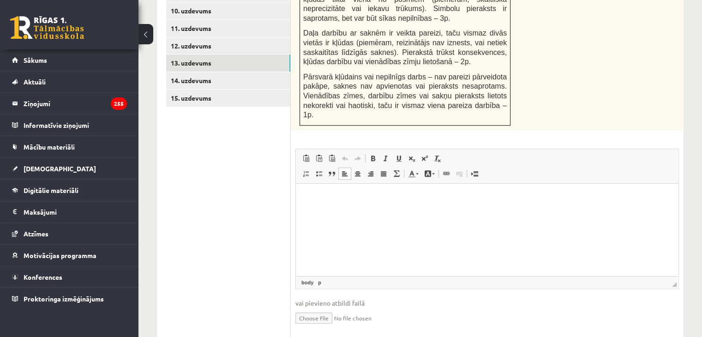
click at [173, 191] on ul "1. uzdevums 2. uzdevums 3. uzdevums 4. uzdevums 5. uzdevums 6. uzdevums 7. uzde…" at bounding box center [228, 92] width 125 height 495
click at [306, 308] on input "file" at bounding box center [486, 317] width 383 height 19
type input "**********"
click at [220, 72] on link "14. uzdevums" at bounding box center [228, 80] width 124 height 17
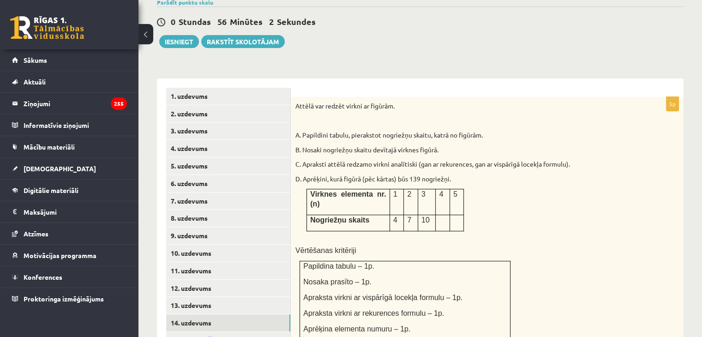
scroll to position [0, 0]
click at [575, 178] on div "Attēlā var redzēt virkni ar figūrām. A. Papildini tabulu, pierakstot nogriežņu …" at bounding box center [487, 221] width 393 height 248
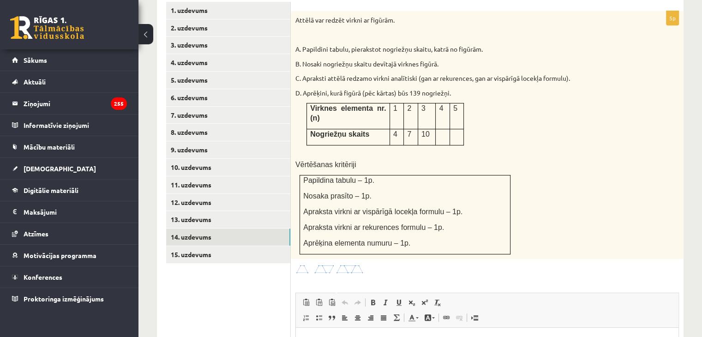
scroll to position [424, 0]
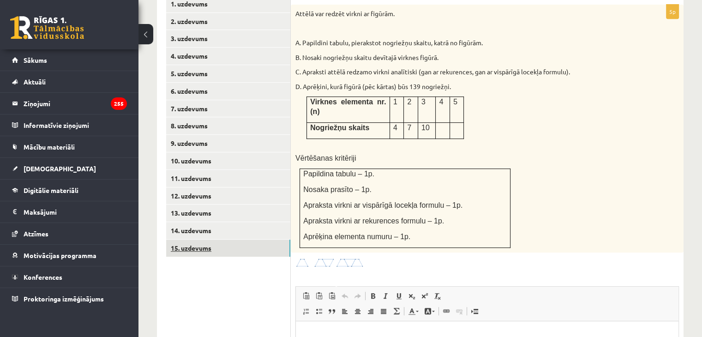
click at [229, 239] on link "15. uzdevums" at bounding box center [228, 247] width 124 height 17
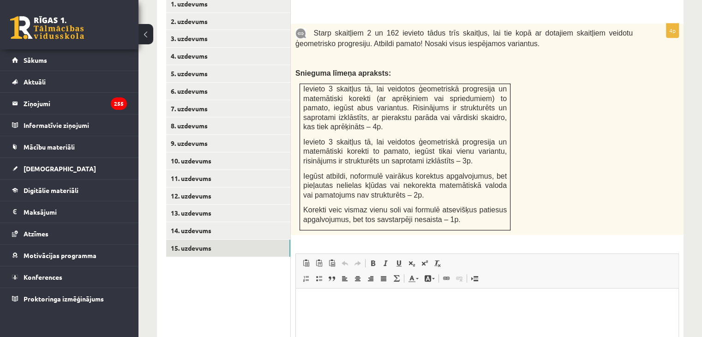
scroll to position [400, 0]
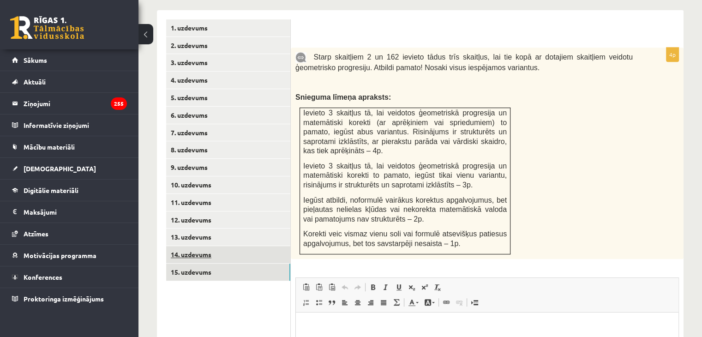
click at [180, 246] on link "14. uzdevums" at bounding box center [228, 254] width 124 height 17
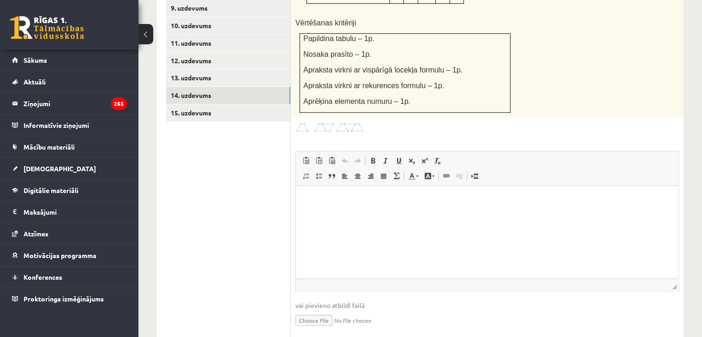
scroll to position [562, 0]
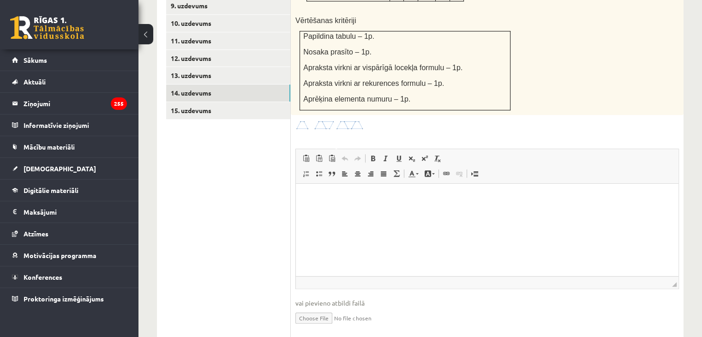
click at [323, 308] on input "file" at bounding box center [486, 317] width 383 height 19
type input "**********"
click at [316, 327] on link "Iesniegtā atbilde" at bounding box center [319, 332] width 49 height 10
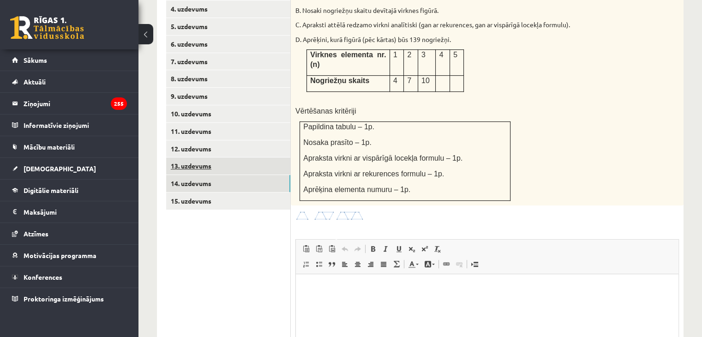
scroll to position [470, 0]
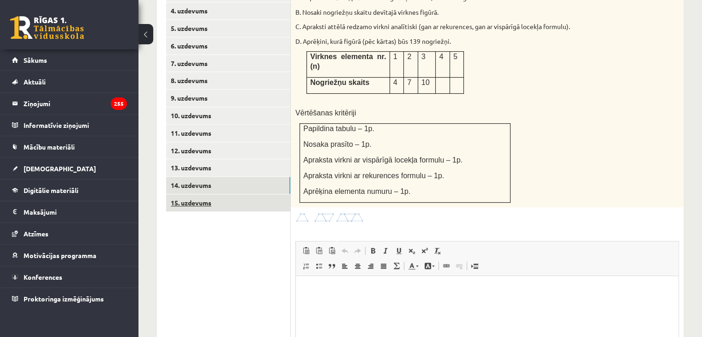
click at [206, 194] on link "15. uzdevums" at bounding box center [228, 202] width 124 height 17
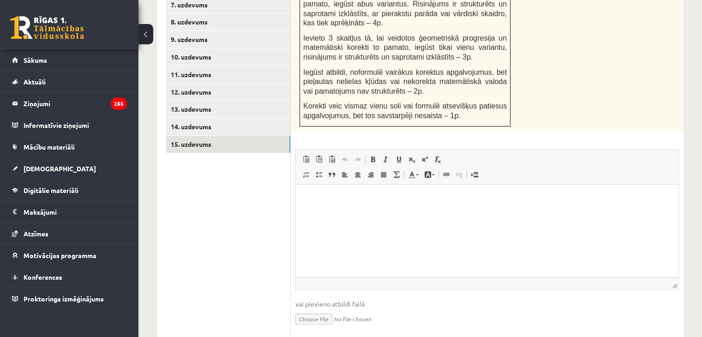
scroll to position [539, 0]
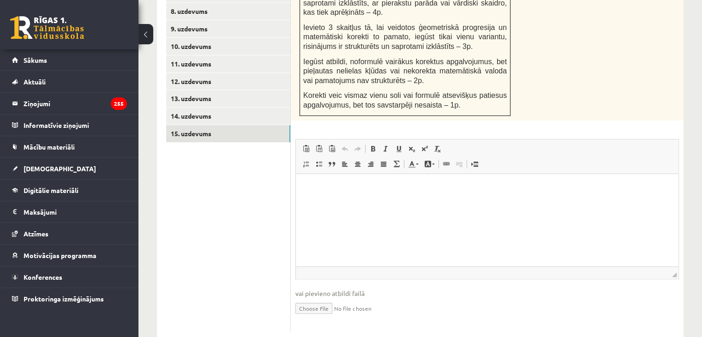
click at [328, 298] on input "file" at bounding box center [486, 307] width 383 height 19
click at [314, 298] on input "file" at bounding box center [486, 307] width 383 height 19
click at [311, 298] on input "file" at bounding box center [486, 307] width 383 height 19
click at [322, 317] on link "Iesniegtā atbilde" at bounding box center [319, 322] width 49 height 10
click at [313, 298] on input "file" at bounding box center [486, 307] width 383 height 19
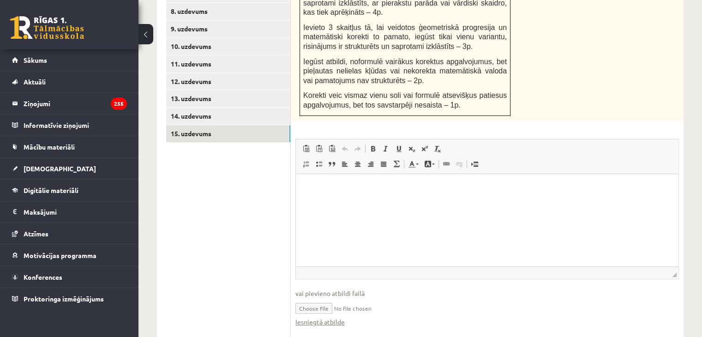
type input "**********"
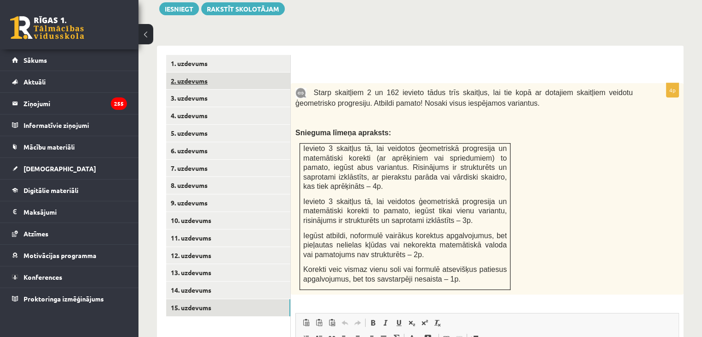
scroll to position [410, 0]
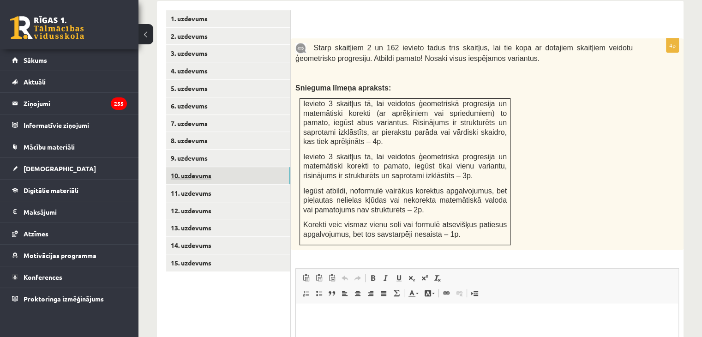
click at [199, 167] on link "10. uzdevums" at bounding box center [228, 175] width 124 height 17
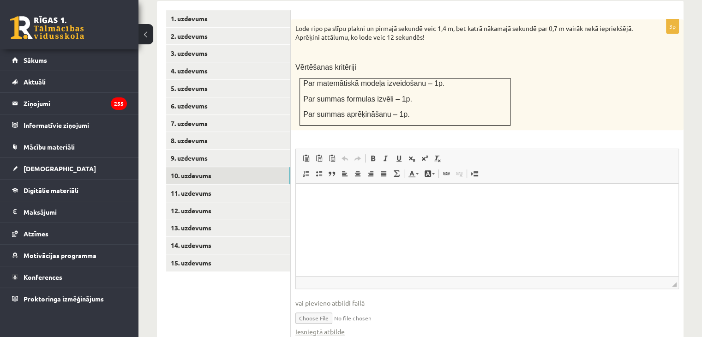
scroll to position [0, 0]
click at [217, 149] on link "9. uzdevums" at bounding box center [228, 157] width 124 height 17
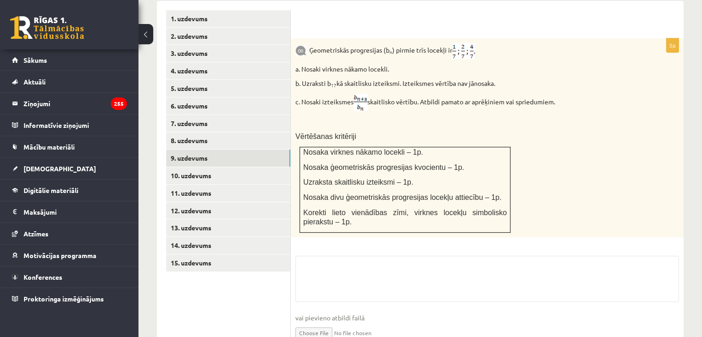
click at [223, 128] on ul "1. uzdevums 2. uzdevums 3. uzdevums 4. uzdevums 5. uzdevums 6. uzdevums 7. uzde…" at bounding box center [228, 187] width 125 height 355
click at [216, 132] on link "8. uzdevums" at bounding box center [228, 140] width 124 height 17
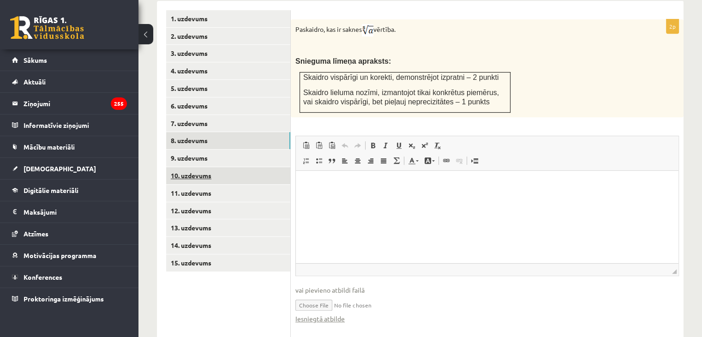
click at [212, 167] on link "10. uzdevums" at bounding box center [228, 175] width 124 height 17
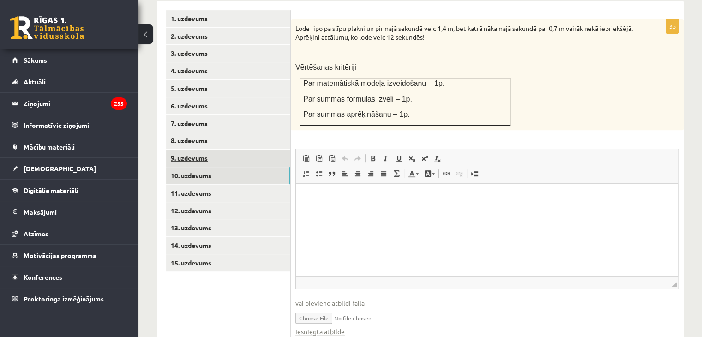
click at [214, 149] on link "9. uzdevums" at bounding box center [228, 157] width 124 height 17
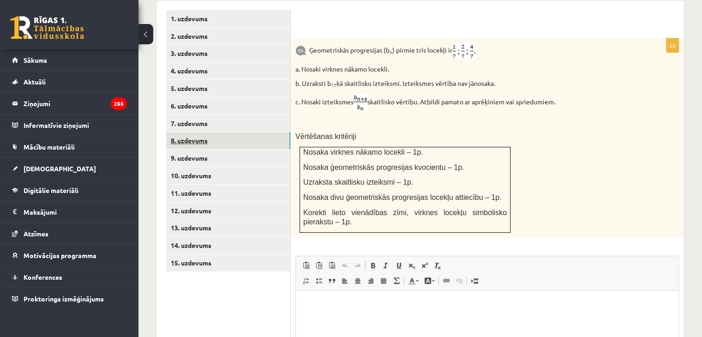
click at [231, 132] on link "8. uzdevums" at bounding box center [228, 140] width 124 height 17
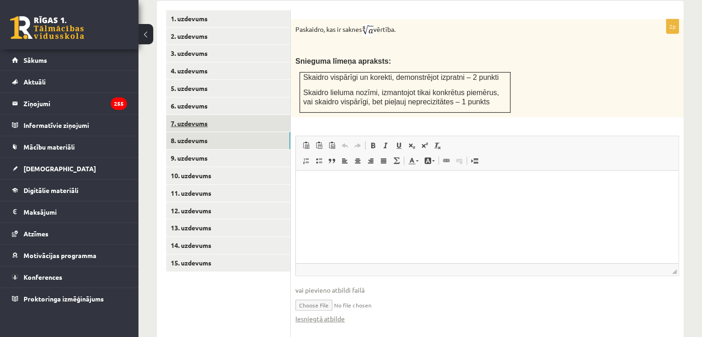
click at [216, 115] on link "7. uzdevums" at bounding box center [228, 123] width 124 height 17
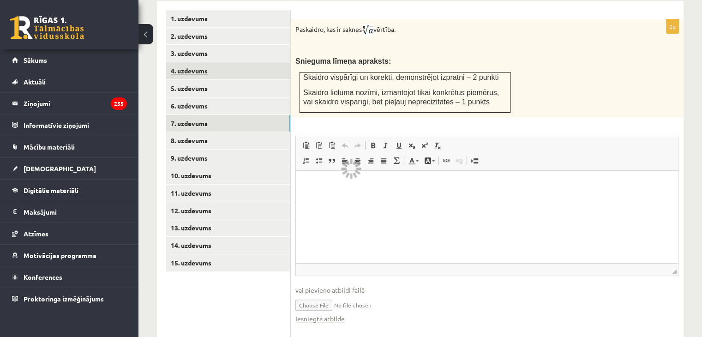
scroll to position [352, 0]
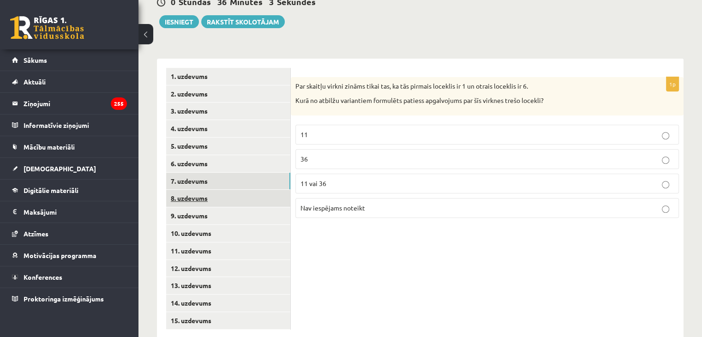
click at [197, 190] on link "8. uzdevums" at bounding box center [228, 198] width 124 height 17
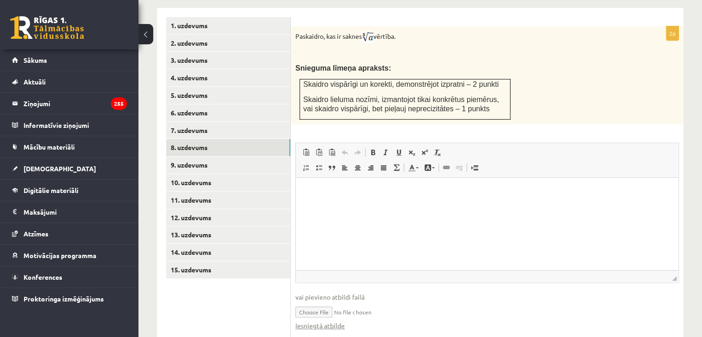
scroll to position [417, 0]
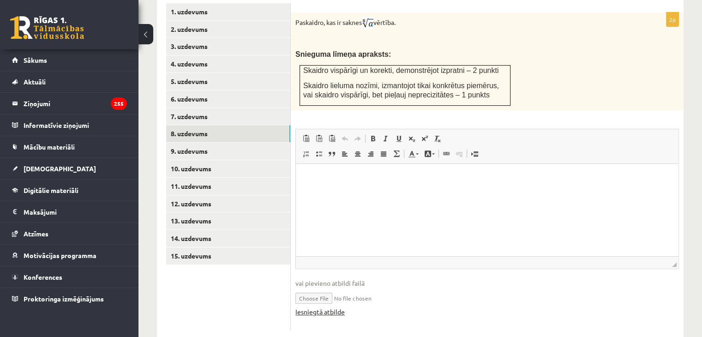
click at [334, 307] on link "Iesniegtā atbilde" at bounding box center [319, 312] width 49 height 10
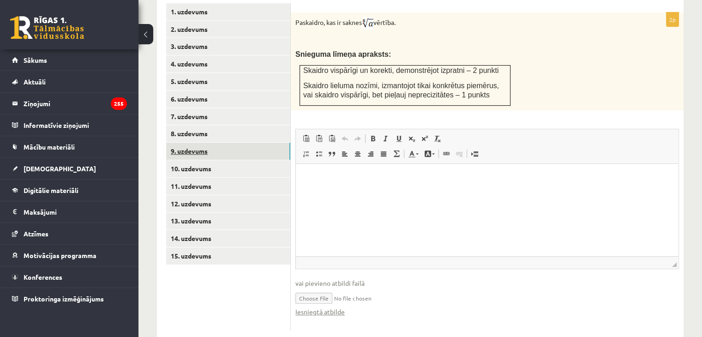
click at [188, 143] on link "9. uzdevums" at bounding box center [228, 151] width 124 height 17
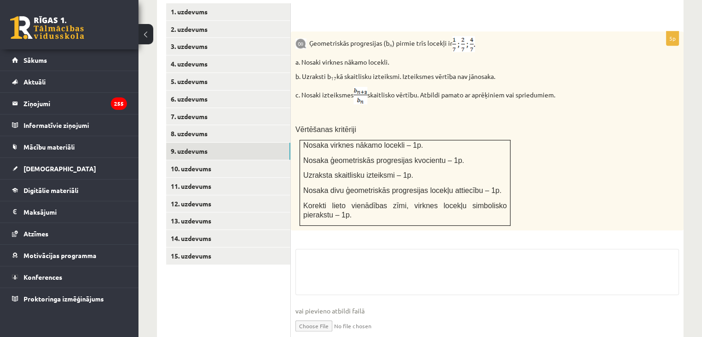
click at [317, 334] on link "Iesniegtā atbilde" at bounding box center [319, 339] width 49 height 10
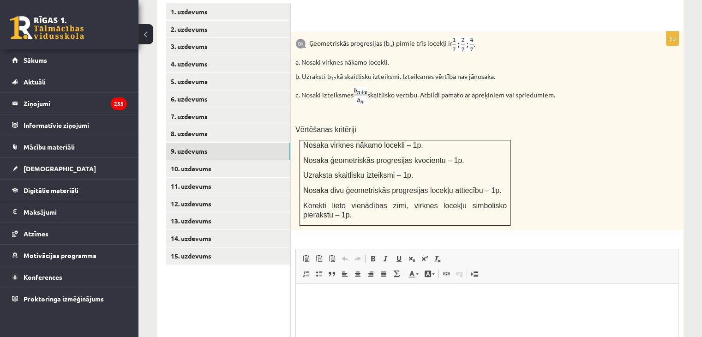
scroll to position [0, 0]
click at [241, 160] on link "10. uzdevums" at bounding box center [228, 168] width 124 height 17
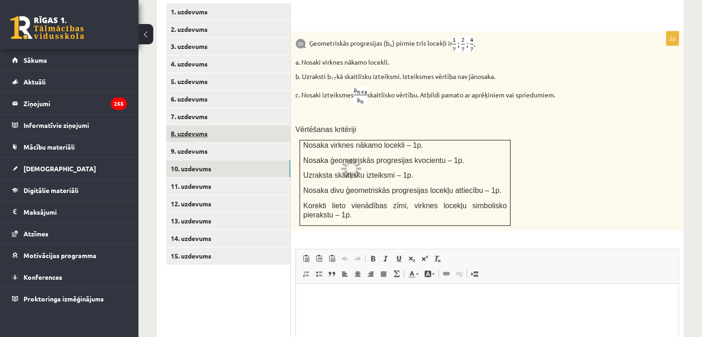
scroll to position [352, 0]
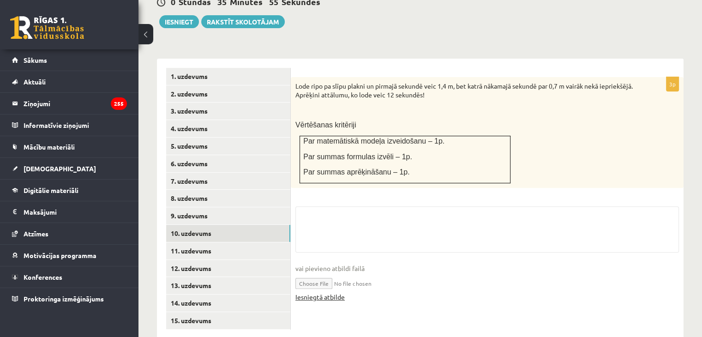
click at [321, 292] on link "Iesniegtā atbilde" at bounding box center [319, 297] width 49 height 10
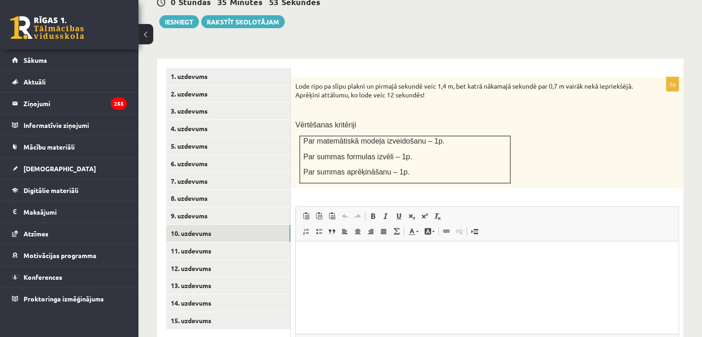
scroll to position [0, 0]
click at [199, 242] on link "11. uzdevums" at bounding box center [228, 250] width 124 height 17
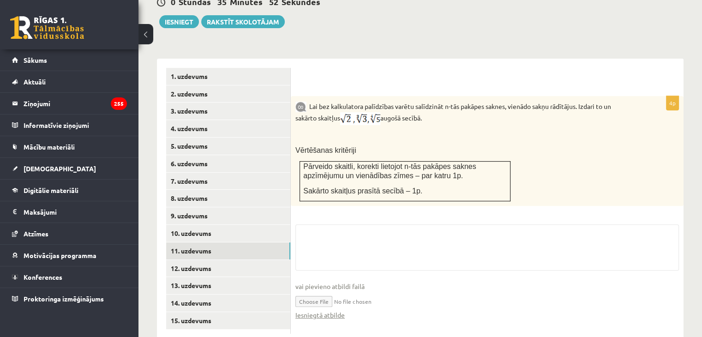
scroll to position [356, 0]
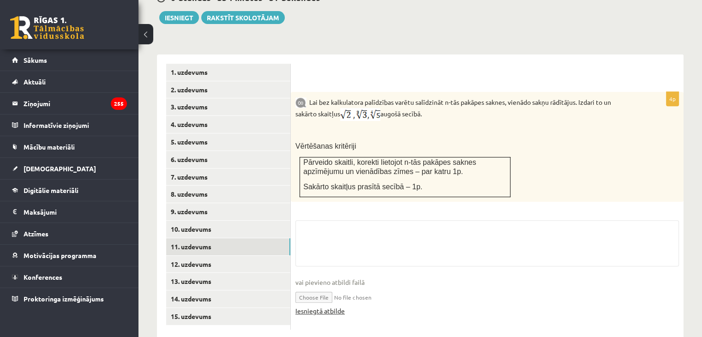
click at [331, 306] on link "Iesniegtā atbilde" at bounding box center [319, 311] width 49 height 10
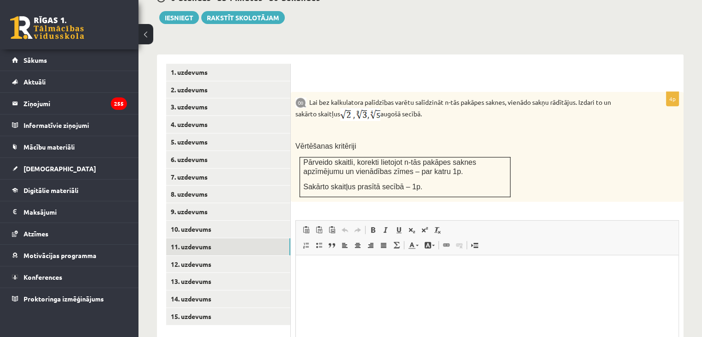
scroll to position [0, 0]
click at [185, 256] on link "12. uzdevums" at bounding box center [228, 264] width 124 height 17
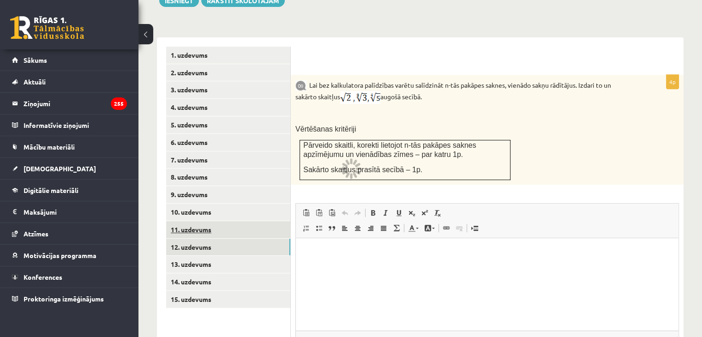
scroll to position [382, 0]
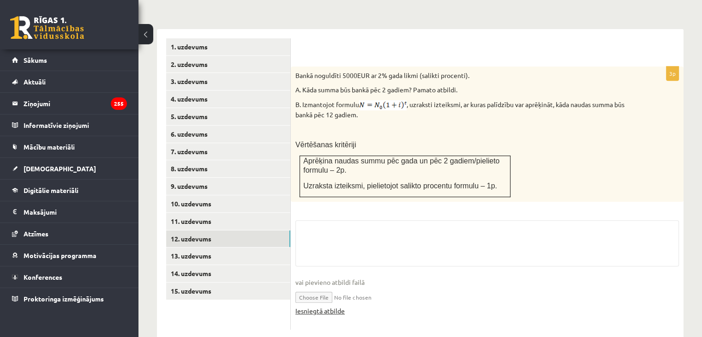
click at [324, 306] on link "Iesniegtā atbilde" at bounding box center [319, 311] width 49 height 10
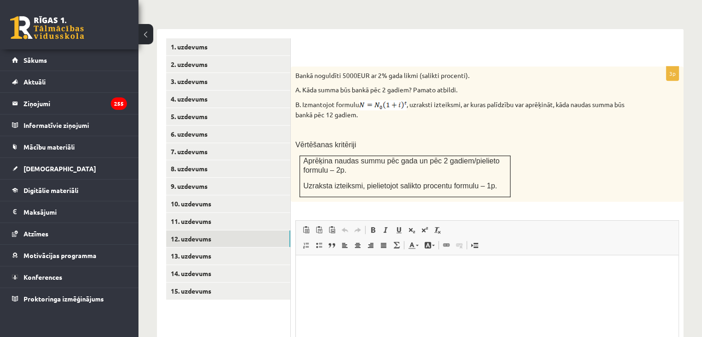
scroll to position [0, 0]
click at [190, 247] on link "13. uzdevums" at bounding box center [228, 255] width 124 height 17
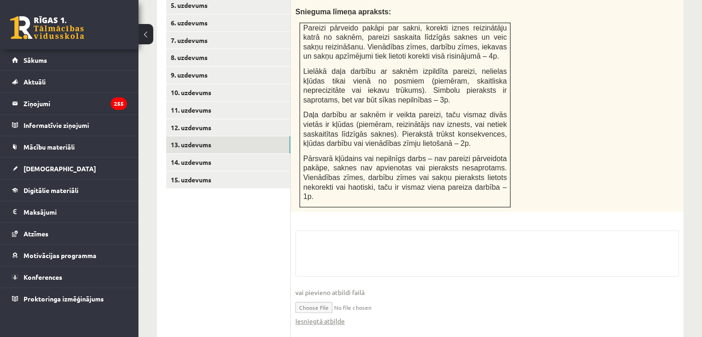
scroll to position [493, 0]
click at [325, 316] on link "Iesniegtā atbilde" at bounding box center [319, 321] width 49 height 10
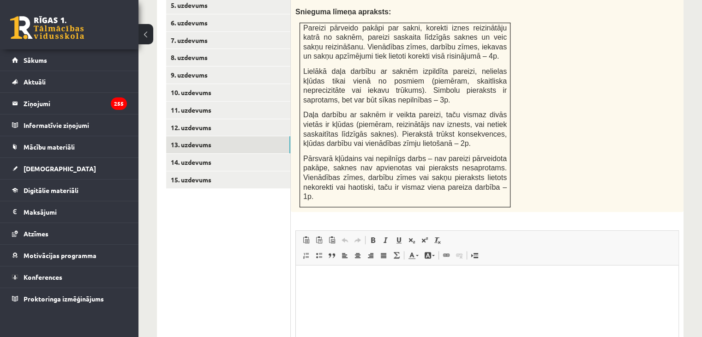
scroll to position [0, 0]
click at [229, 154] on link "14. uzdevums" at bounding box center [228, 162] width 124 height 17
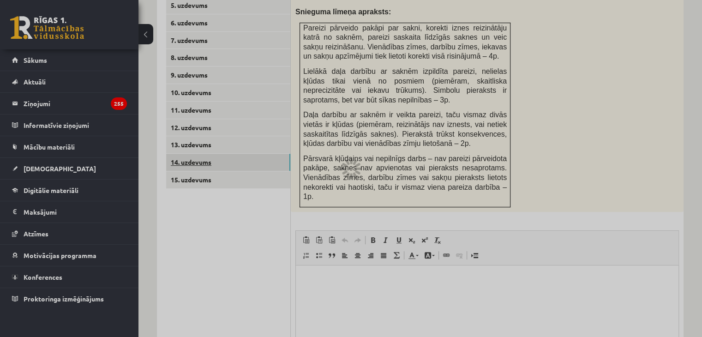
scroll to position [480, 0]
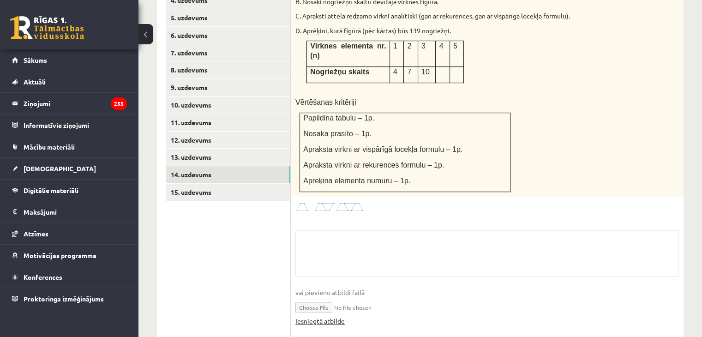
click at [327, 316] on link "Iesniegtā atbilde" at bounding box center [319, 321] width 49 height 10
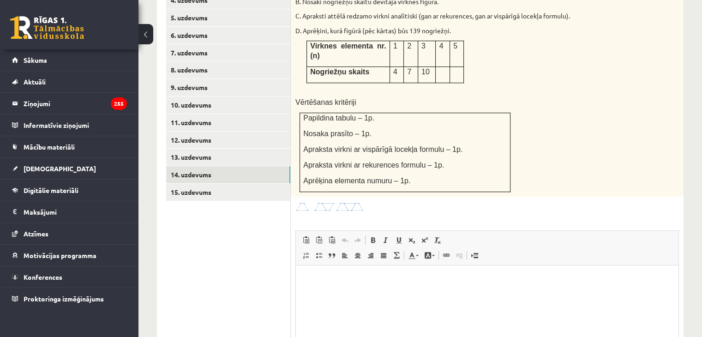
scroll to position [0, 0]
click at [218, 184] on link "15. uzdevums" at bounding box center [228, 192] width 124 height 17
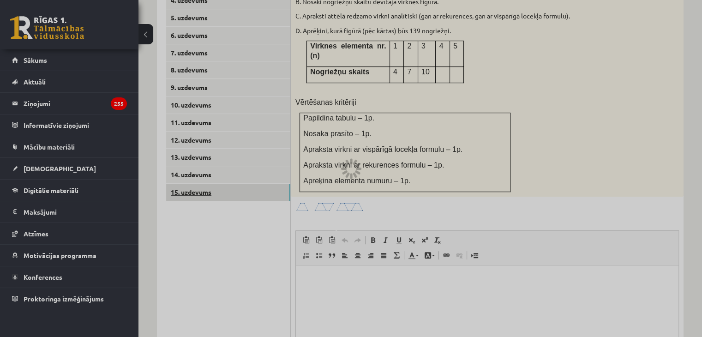
scroll to position [457, 0]
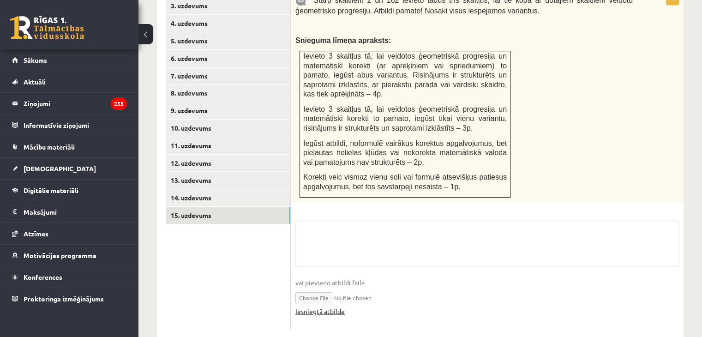
click at [338, 306] on link "Iesniegtā atbilde" at bounding box center [319, 311] width 49 height 10
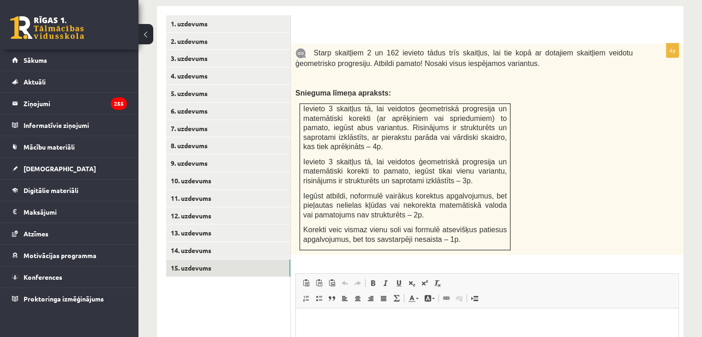
scroll to position [417, 0]
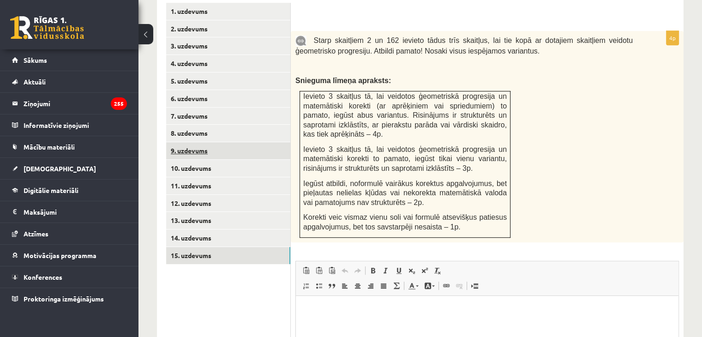
click at [221, 142] on link "9. uzdevums" at bounding box center [228, 150] width 124 height 17
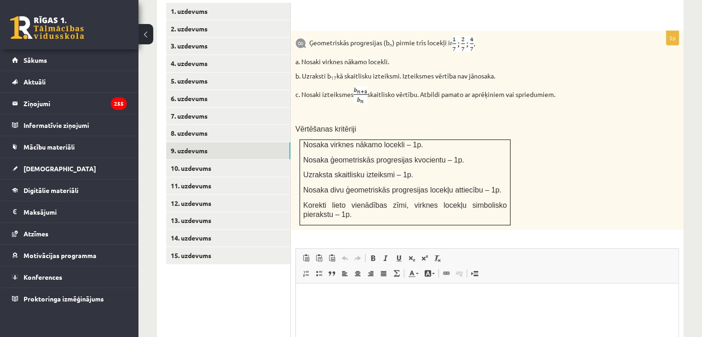
scroll to position [537, 0]
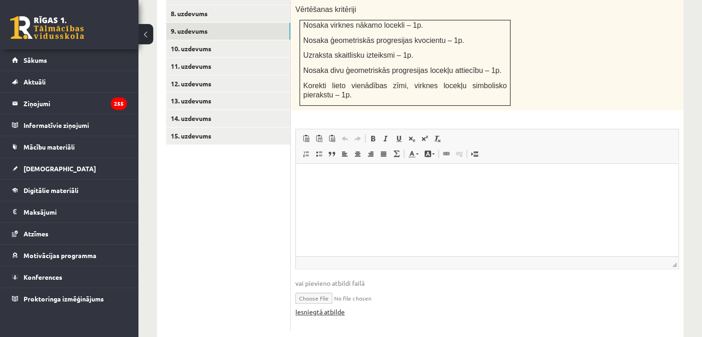
click at [317, 307] on link "Iesniegtā atbilde" at bounding box center [319, 312] width 49 height 10
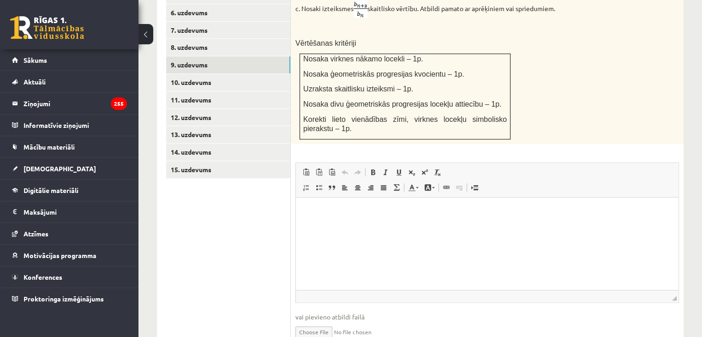
scroll to position [498, 0]
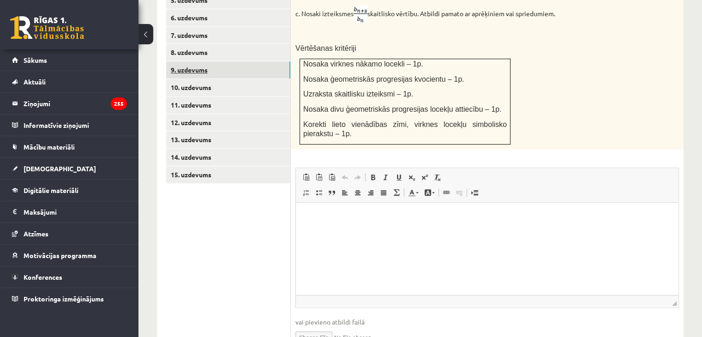
click at [223, 61] on link "9. uzdevums" at bounding box center [228, 69] width 124 height 17
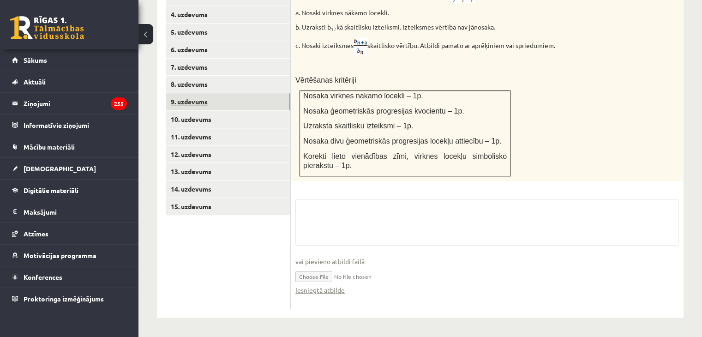
scroll to position [445, 0]
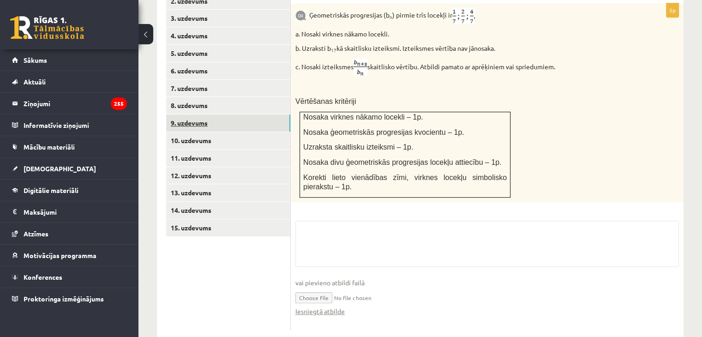
click at [196, 96] on ul "1. uzdevums 2. uzdevums 3. uzdevums 4. uzdevums 5. uzdevums 6. uzdevums 7. uzde…" at bounding box center [228, 152] width 125 height 355
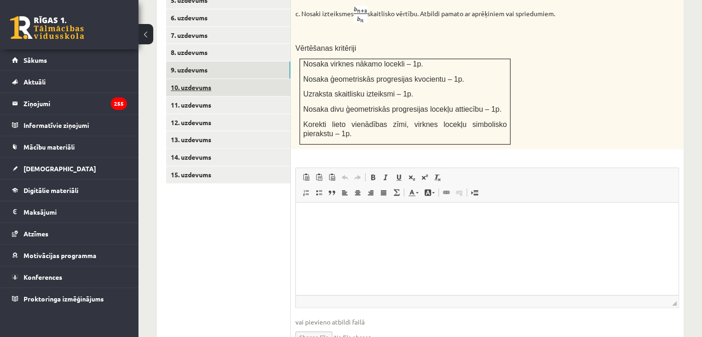
scroll to position [0, 0]
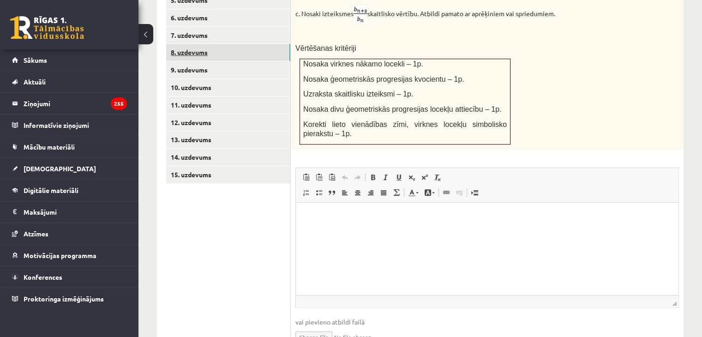
click at [177, 44] on link "8. uzdevums" at bounding box center [228, 52] width 124 height 17
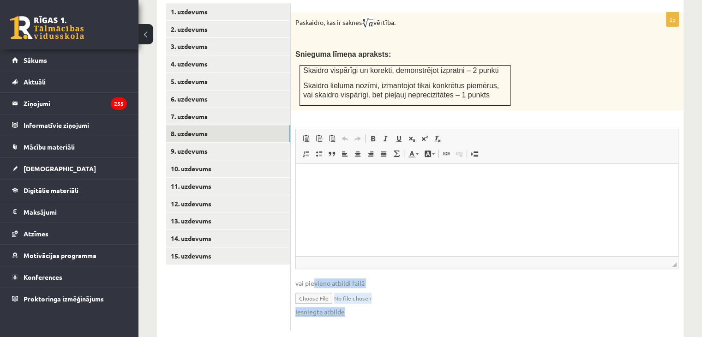
drag, startPoint x: 315, startPoint y: 262, endPoint x: 360, endPoint y: 297, distance: 57.2
click at [360, 297] on fieldset "Rich Text Editor, wiswyg-editor-user-answer-47024844256980 Editor toolbars Past…" at bounding box center [486, 227] width 383 height 197
click at [339, 307] on link "Iesniegtā atbilde" at bounding box center [319, 312] width 49 height 10
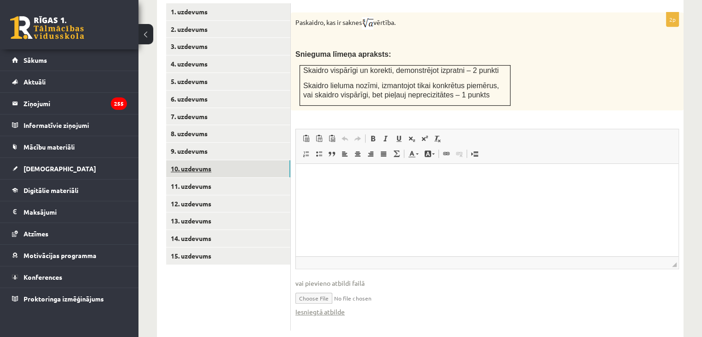
click at [218, 160] on link "10. uzdevums" at bounding box center [228, 168] width 124 height 17
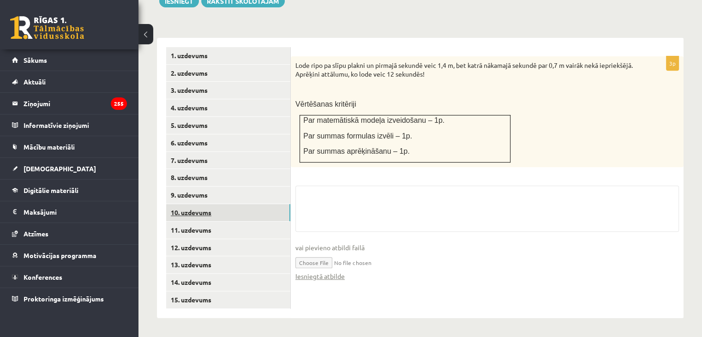
scroll to position [352, 0]
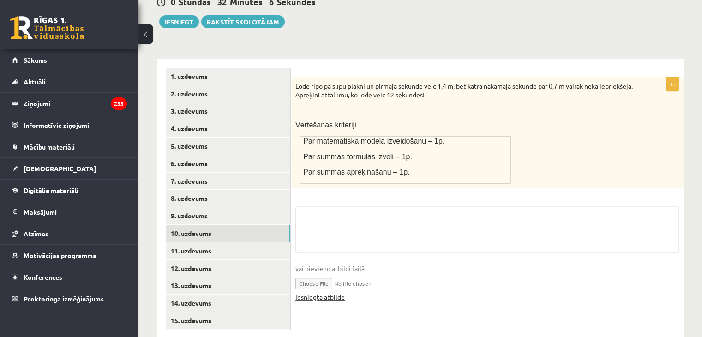
click at [304, 292] on link "Iesniegtā atbilde" at bounding box center [319, 297] width 49 height 10
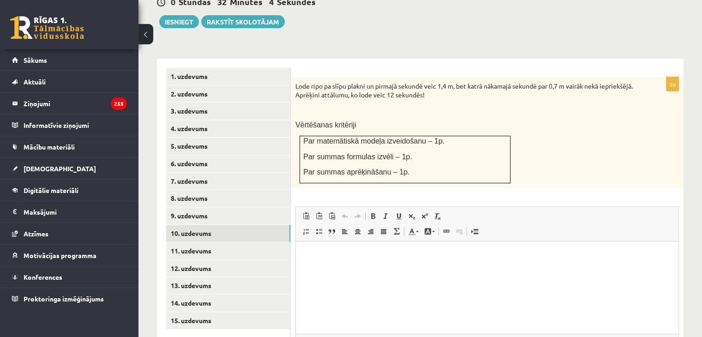
scroll to position [0, 0]
click at [214, 242] on link "11. uzdevums" at bounding box center [228, 250] width 124 height 17
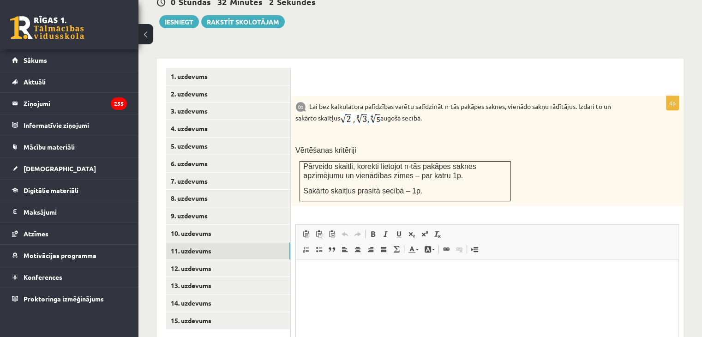
scroll to position [447, 0]
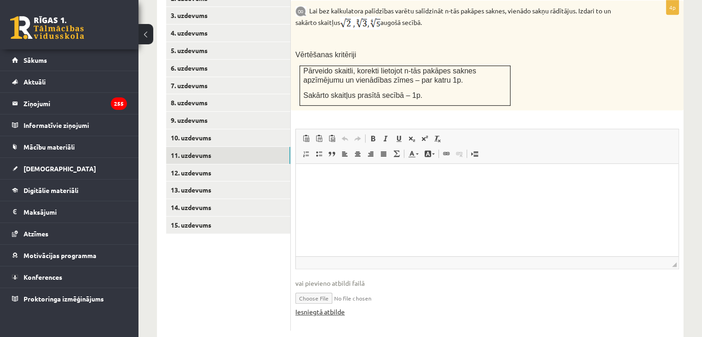
click at [330, 307] on link "Iesniegtā atbilde" at bounding box center [319, 312] width 49 height 10
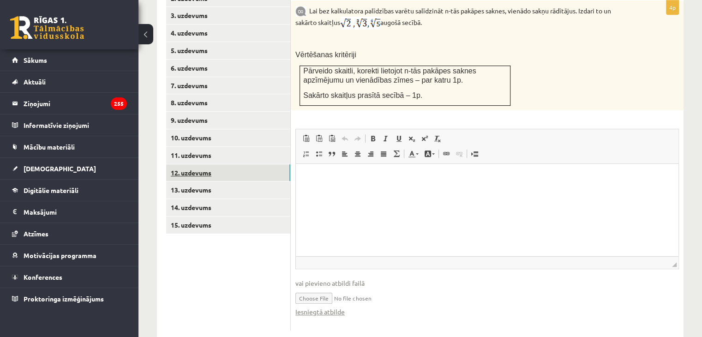
click at [211, 164] on link "12. uzdevums" at bounding box center [228, 172] width 124 height 17
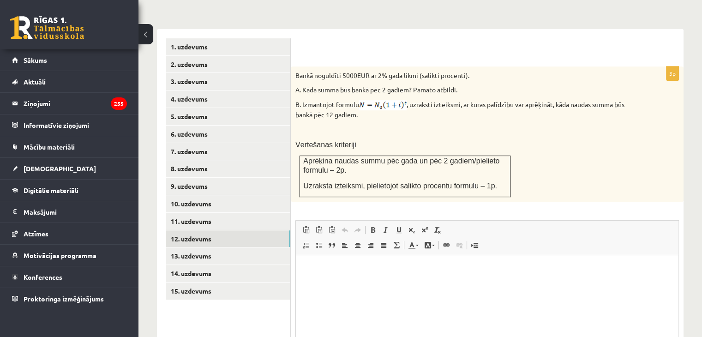
scroll to position [472, 0]
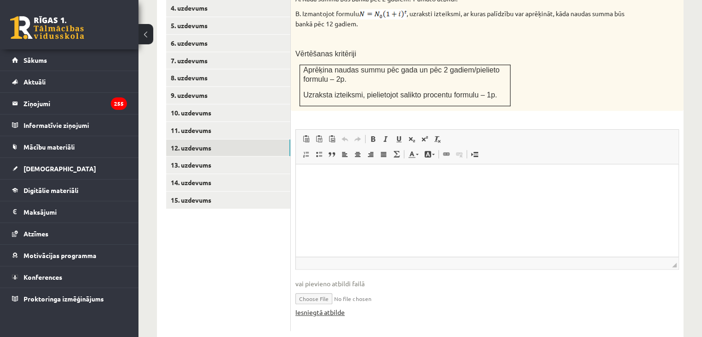
click at [325, 307] on link "Iesniegtā atbilde" at bounding box center [319, 312] width 49 height 10
click at [269, 156] on link "13. uzdevums" at bounding box center [228, 164] width 124 height 17
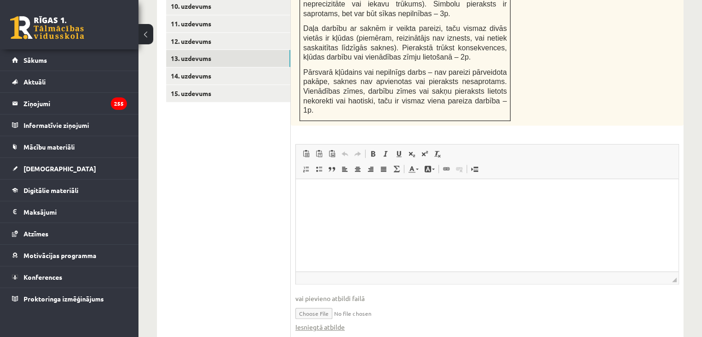
scroll to position [584, 0]
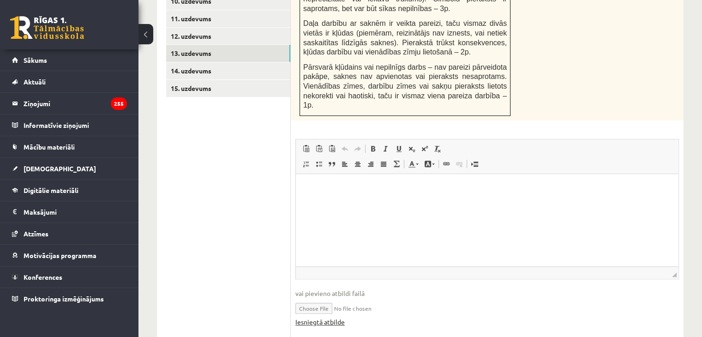
click at [336, 317] on link "Iesniegtā atbilde" at bounding box center [319, 322] width 49 height 10
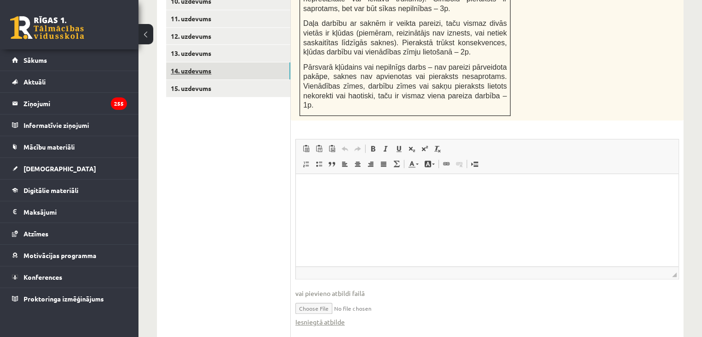
click at [199, 62] on link "14. uzdevums" at bounding box center [228, 70] width 124 height 17
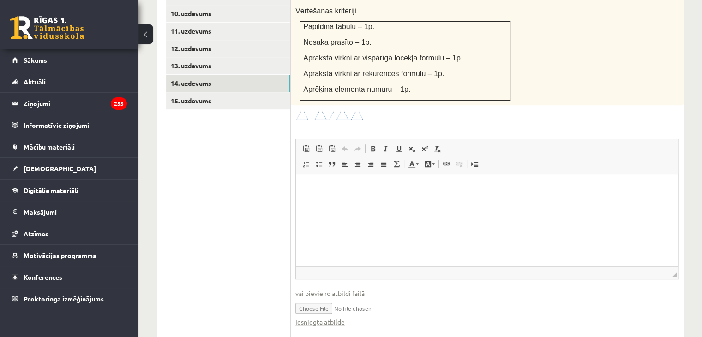
scroll to position [0, 0]
click at [334, 298] on fieldset "Rich Text Editor, wiswyg-editor-user-answer-47024925420620 Editor toolbars Past…" at bounding box center [486, 237] width 383 height 197
click at [333, 317] on link "Iesniegtā atbilde" at bounding box center [319, 322] width 49 height 10
click at [219, 92] on link "15. uzdevums" at bounding box center [228, 100] width 124 height 17
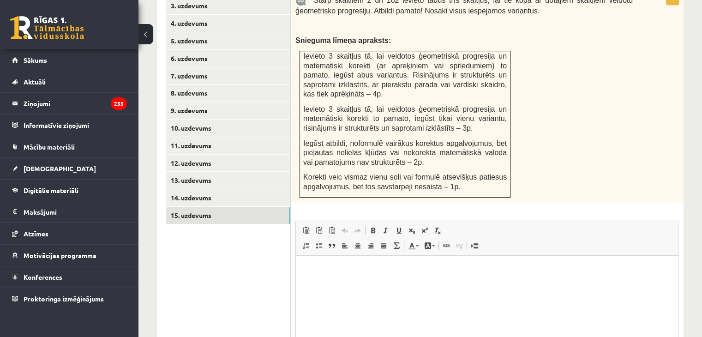
scroll to position [548, 0]
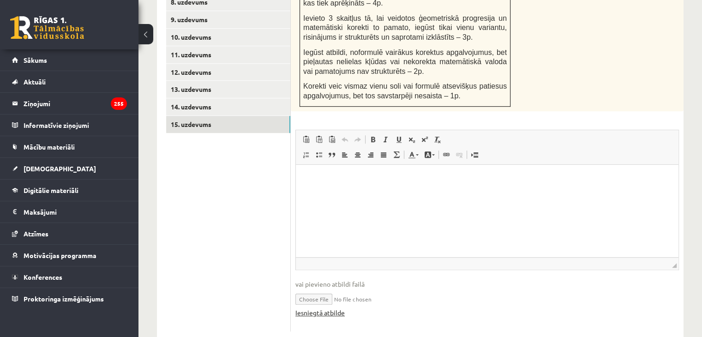
click at [340, 308] on link "Iesniegtā atbilde" at bounding box center [319, 313] width 49 height 10
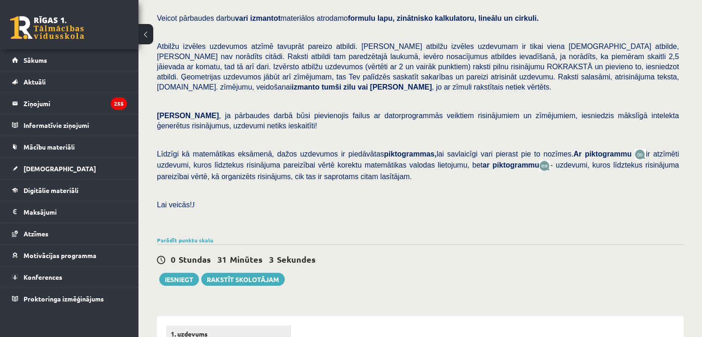
scroll to position [99, 0]
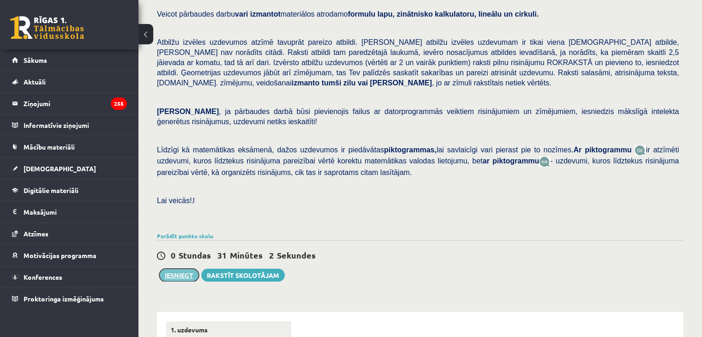
click at [181, 268] on button "Iesniegt" at bounding box center [179, 274] width 40 height 13
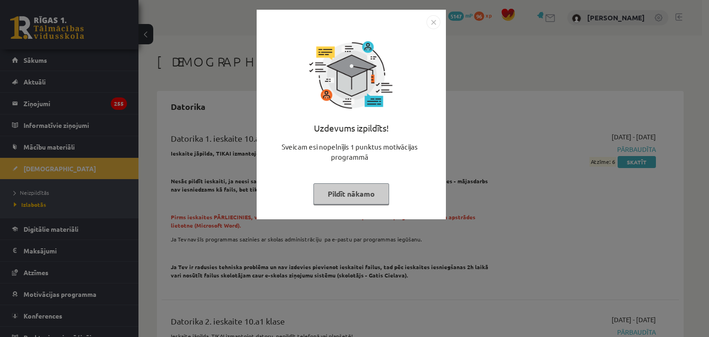
click at [434, 24] on img "Close" at bounding box center [433, 22] width 14 height 14
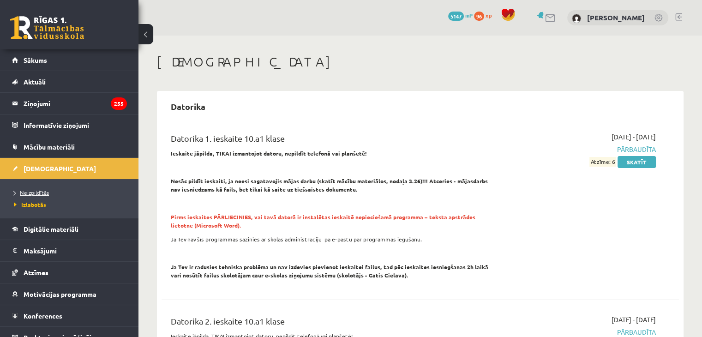
click at [39, 191] on span "Neizpildītās" at bounding box center [31, 192] width 35 height 7
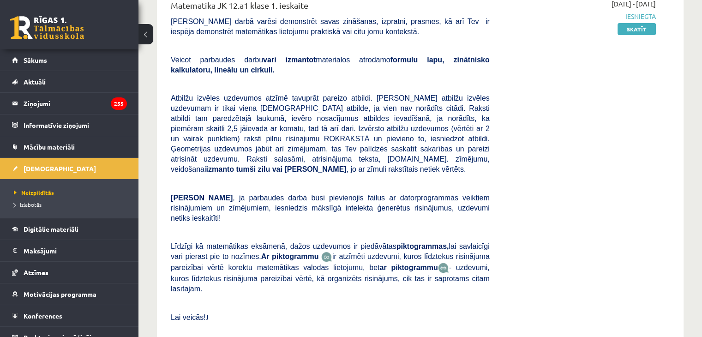
scroll to position [213, 0]
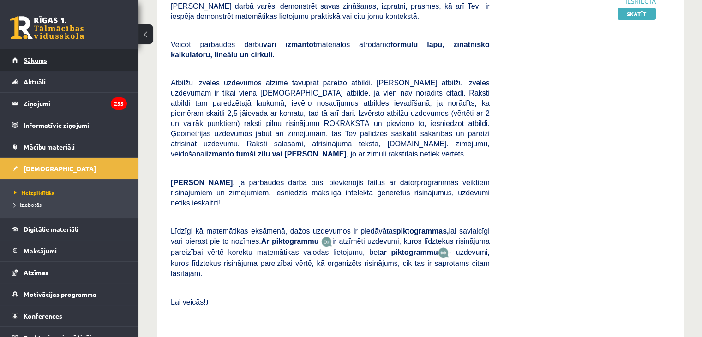
click at [93, 56] on link "Sākums" at bounding box center [69, 59] width 115 height 21
